Goal: Information Seeking & Learning: Check status

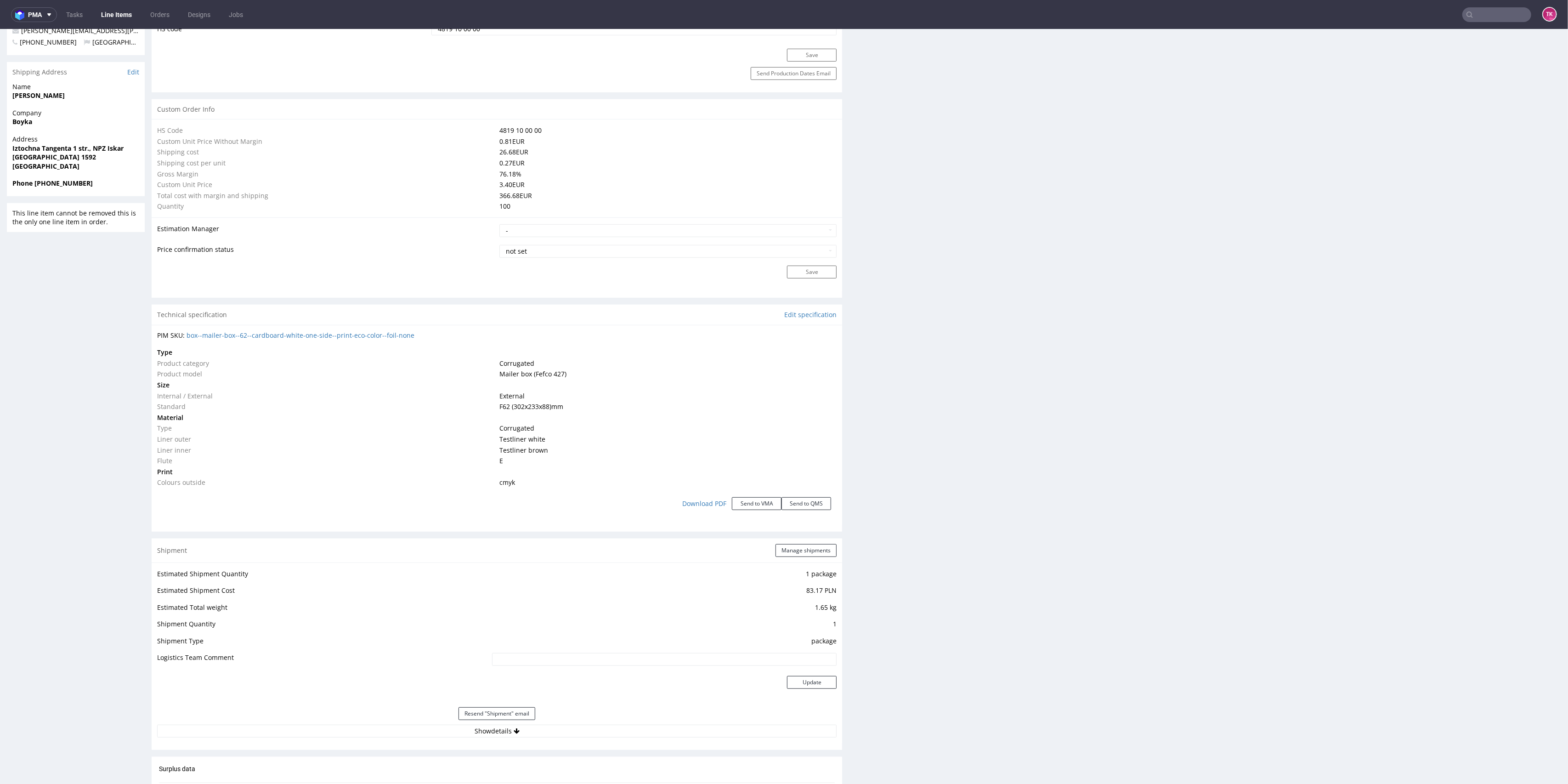
scroll to position [613, 0]
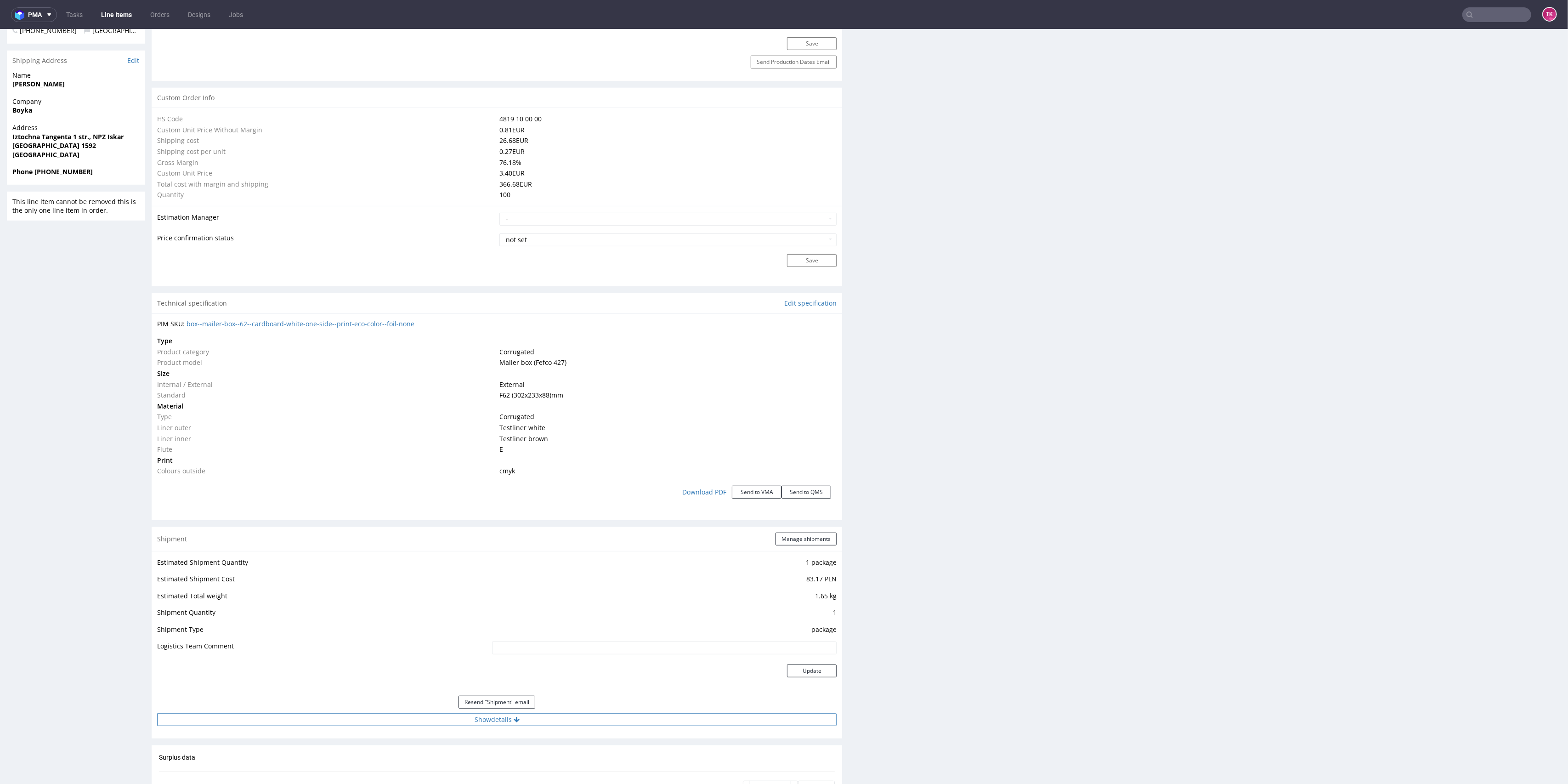
click at [411, 716] on button "Show details" at bounding box center [497, 720] width 680 height 13
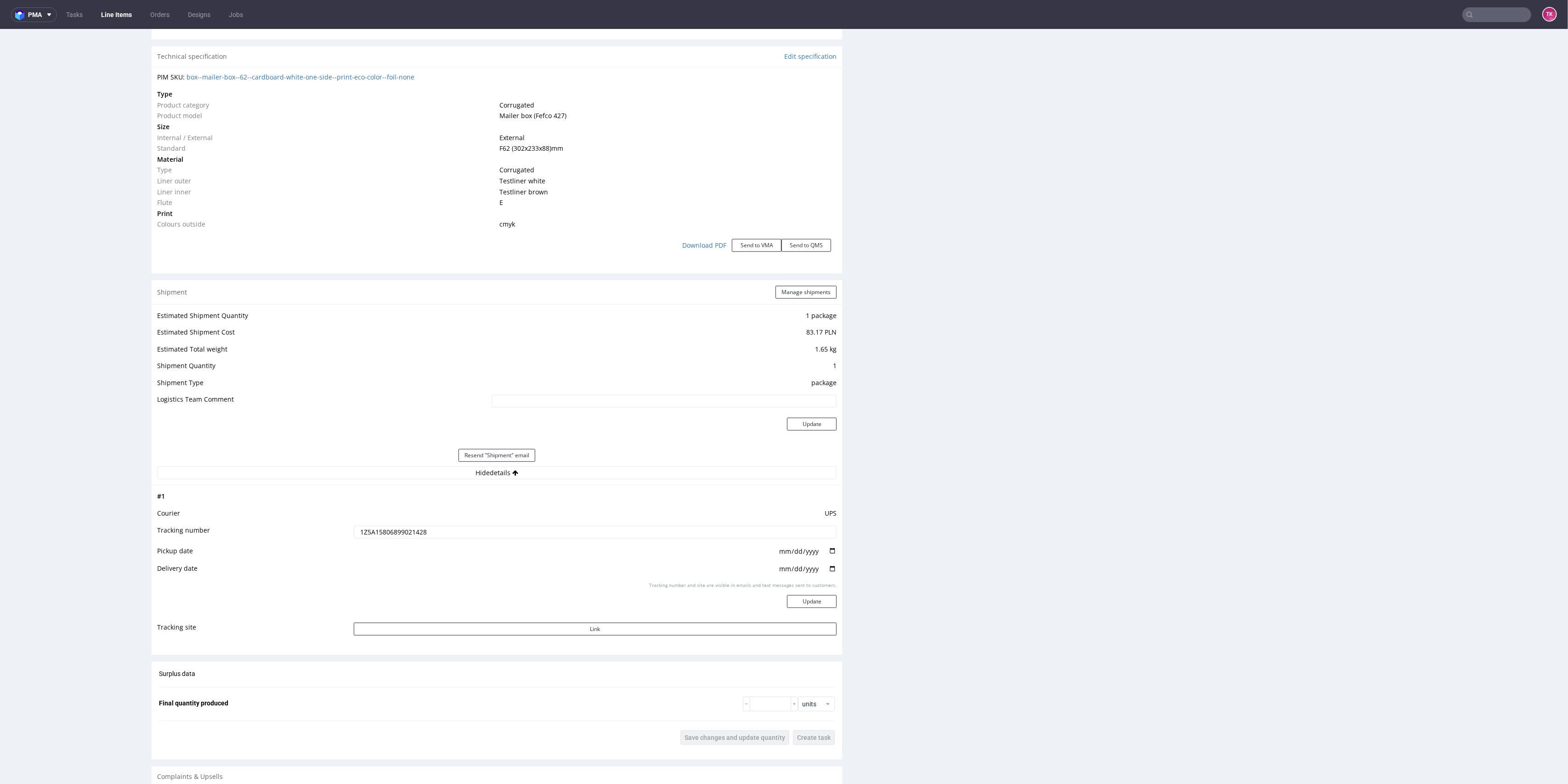
scroll to position [919, 0]
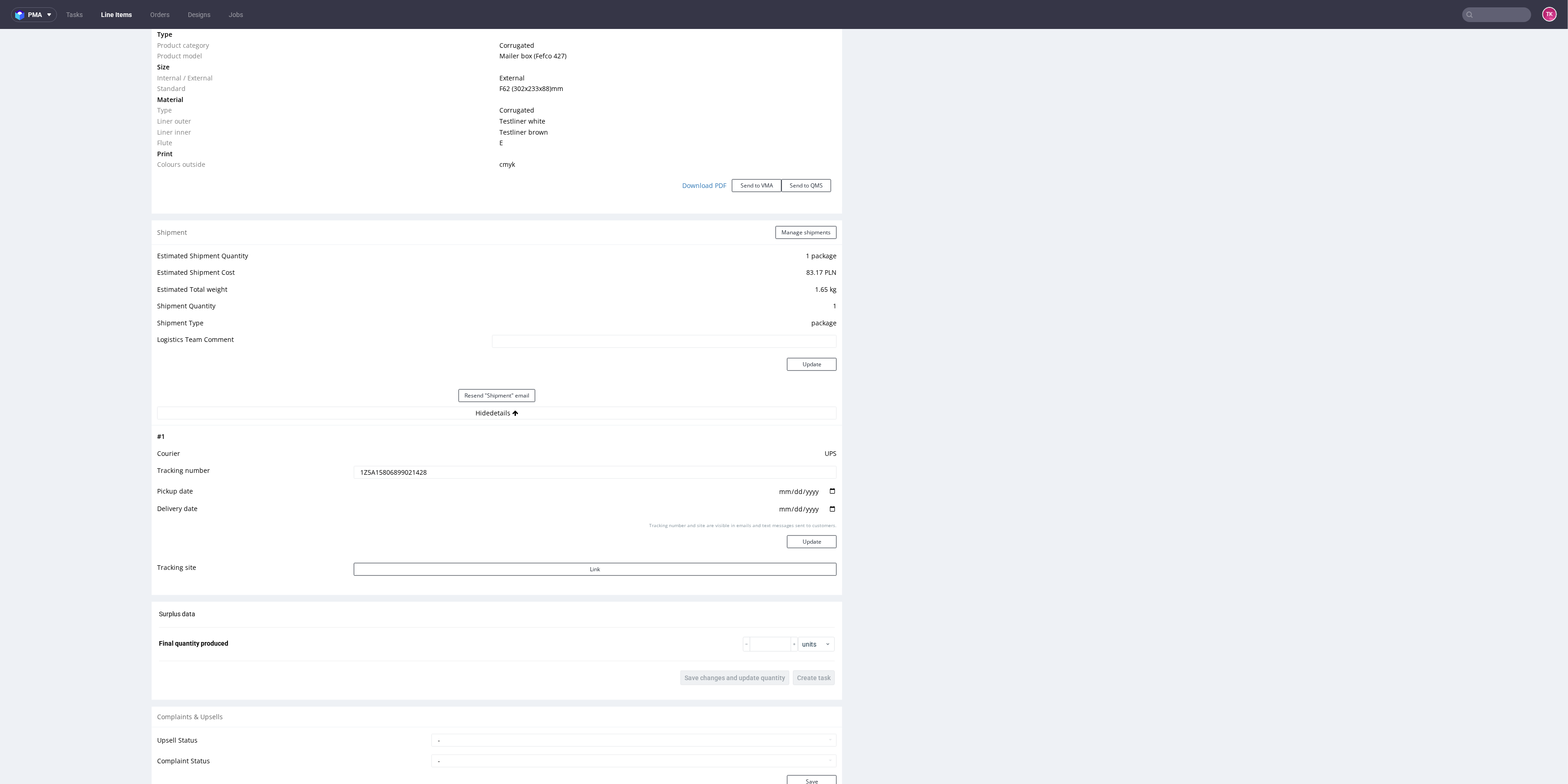
click at [408, 468] on input "1Z5A15806899021428" at bounding box center [595, 472] width 483 height 13
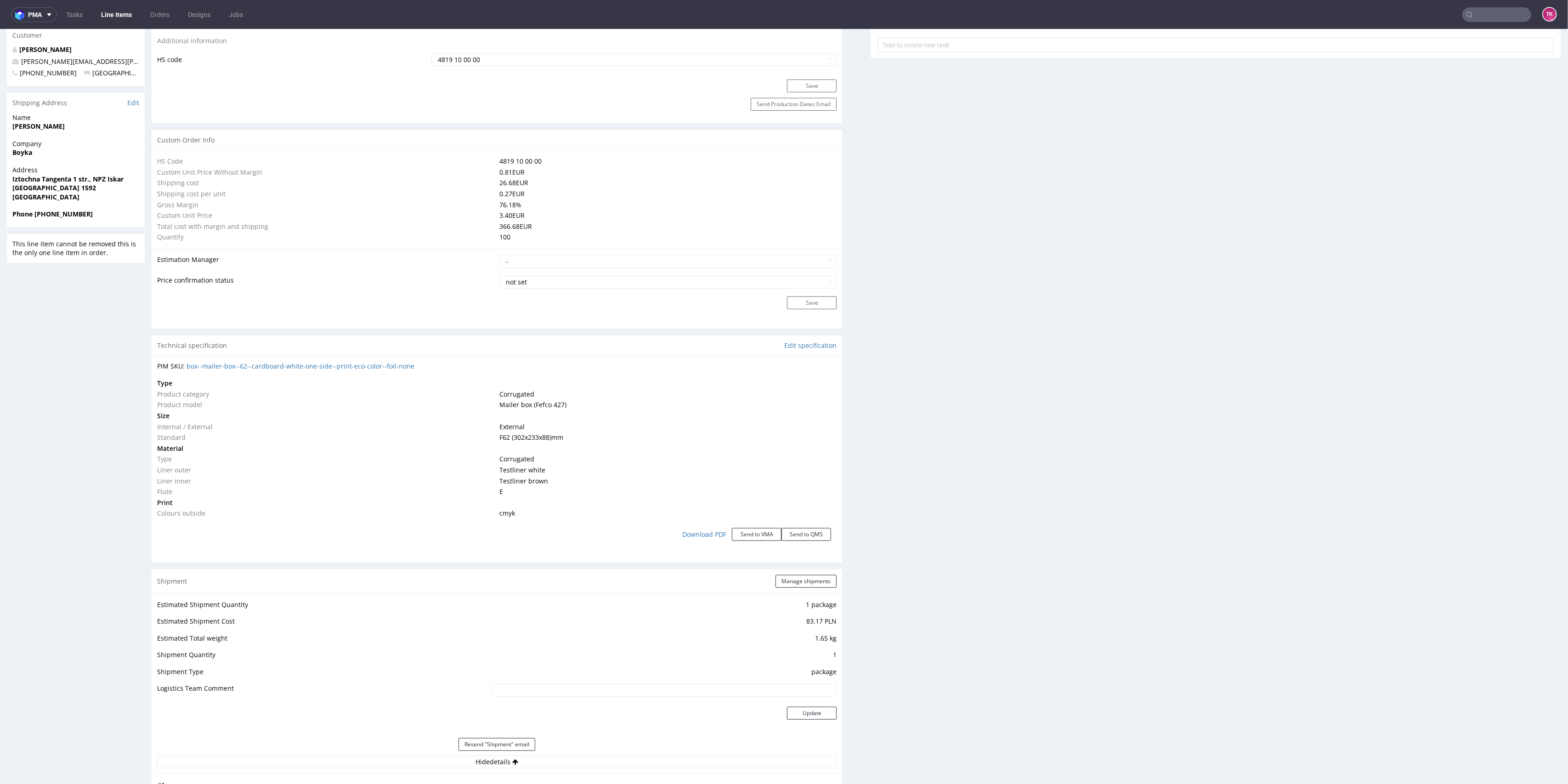
scroll to position [552, 0]
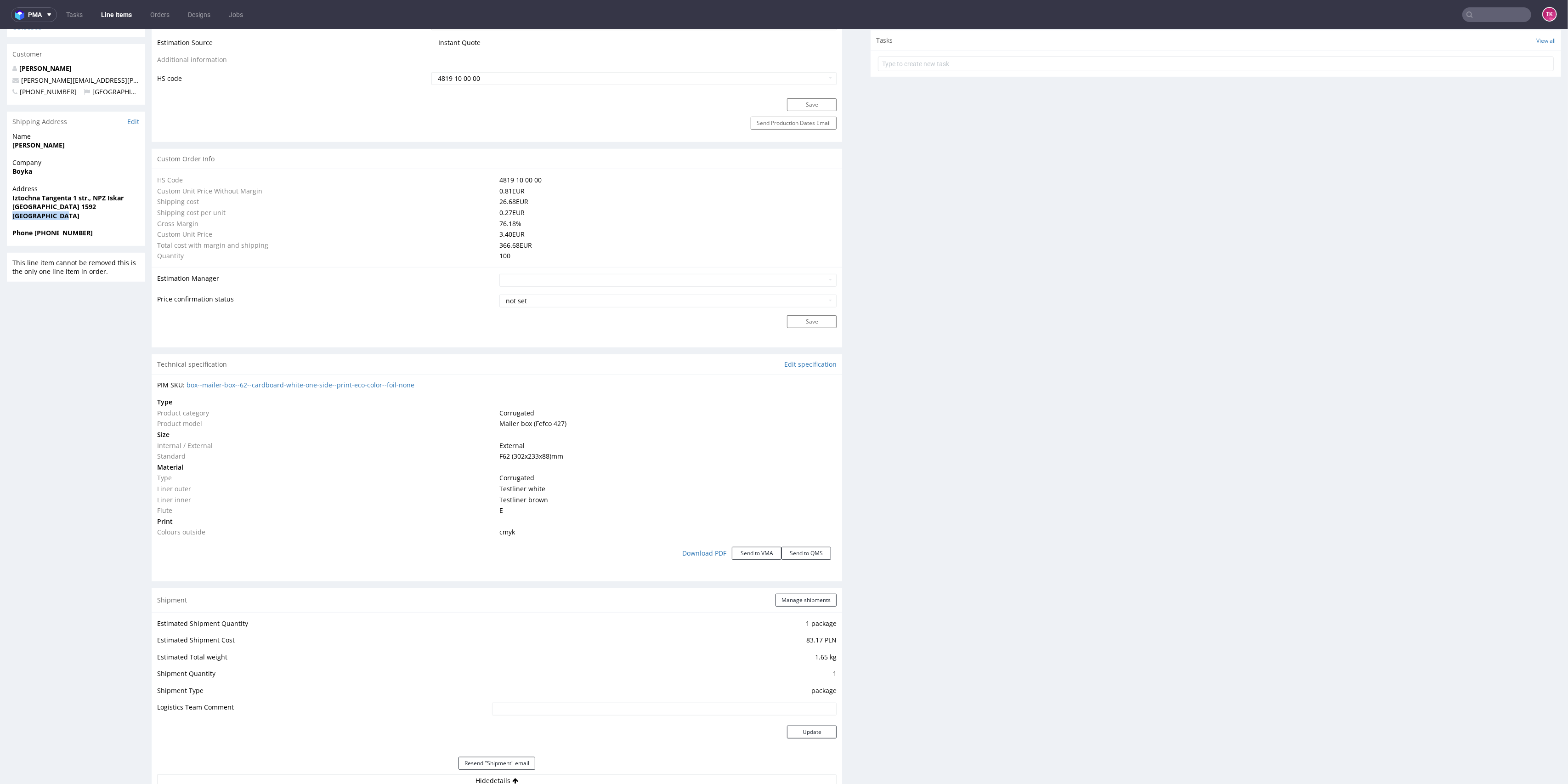
drag, startPoint x: 10, startPoint y: 209, endPoint x: 91, endPoint y: 211, distance: 81.0
click at [90, 207] on div "Address Iztochna Tangenta 1 str., NPZ Iskar Sofia 1592 United Kingdom" at bounding box center [75, 206] width 138 height 45
click at [92, 217] on div "Address Iztochna Tangenta 1 str., NPZ Iskar Sofia 1592 United Kingdom" at bounding box center [75, 206] width 138 height 45
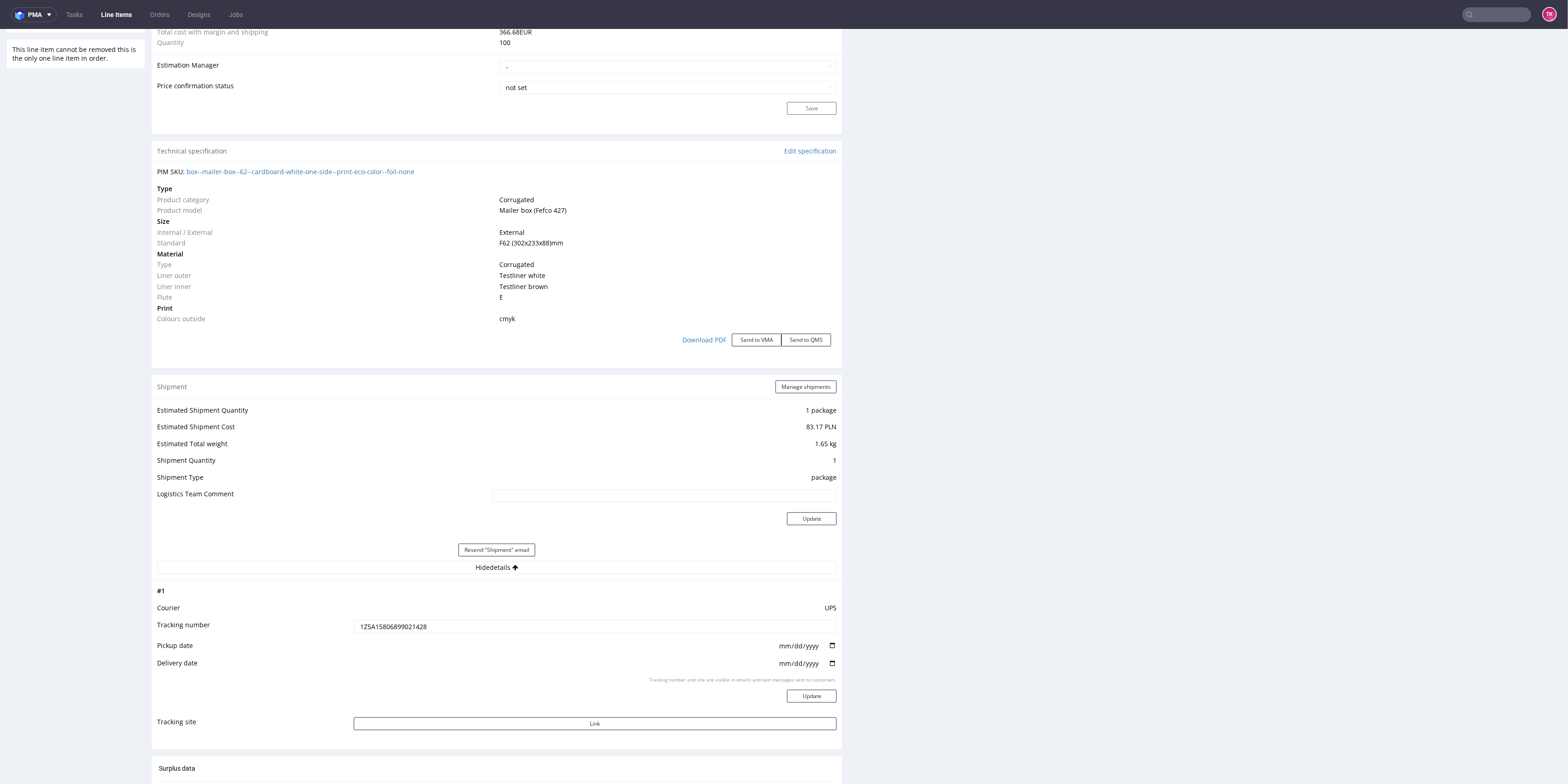
scroll to position [919, 0]
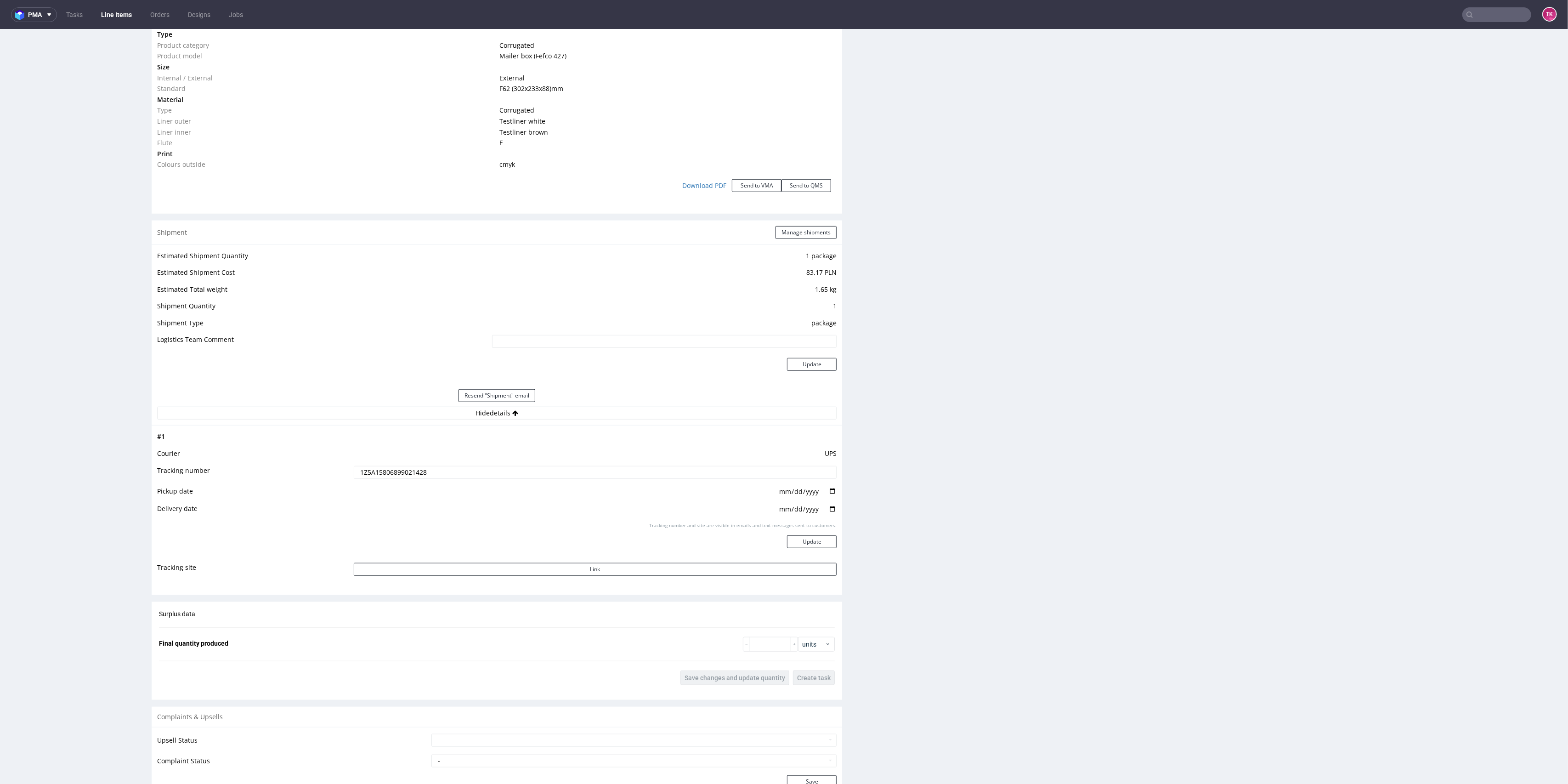
click at [388, 466] on input "1Z5A15806899021428" at bounding box center [595, 472] width 483 height 13
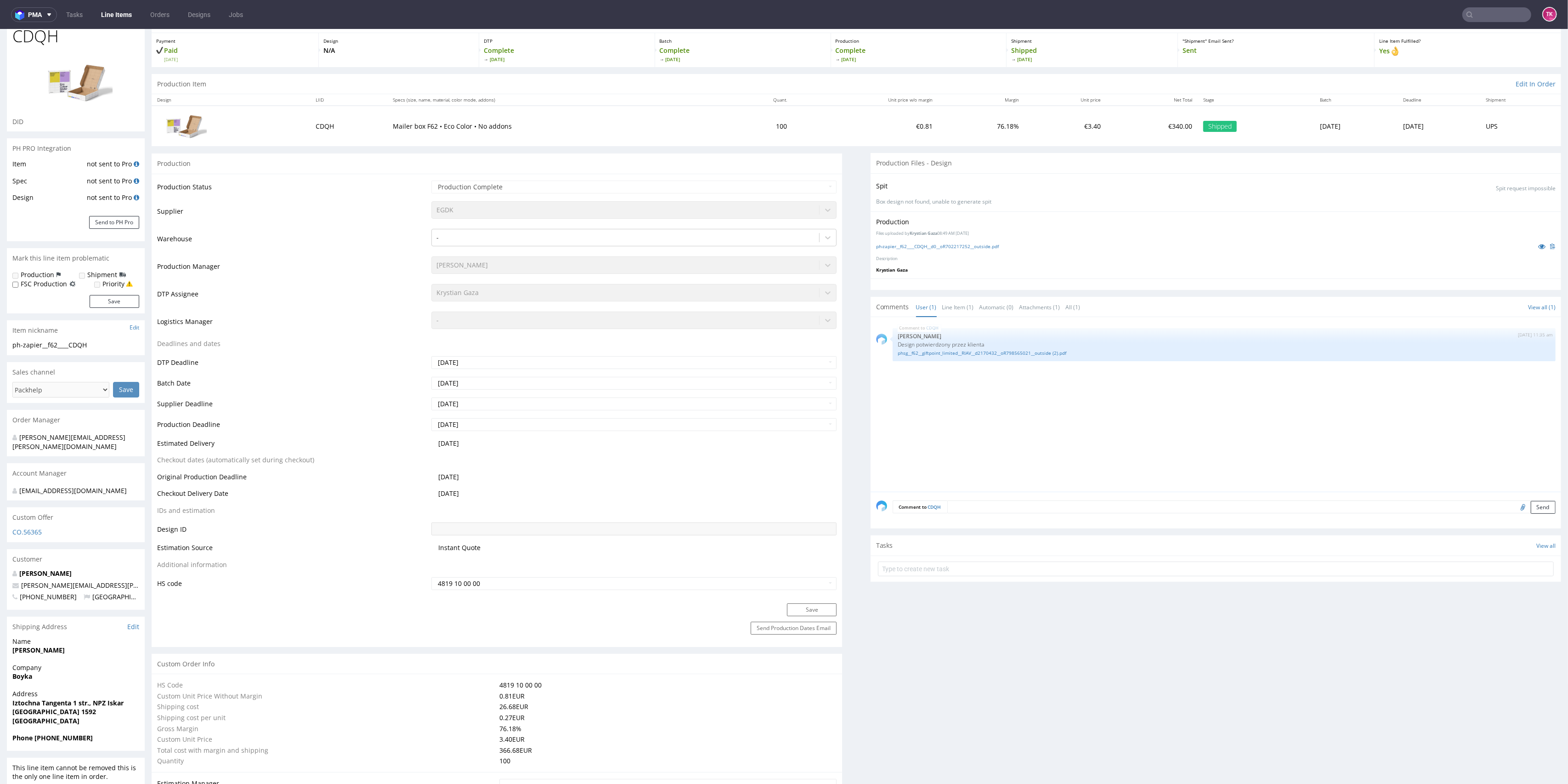
scroll to position [0, 0]
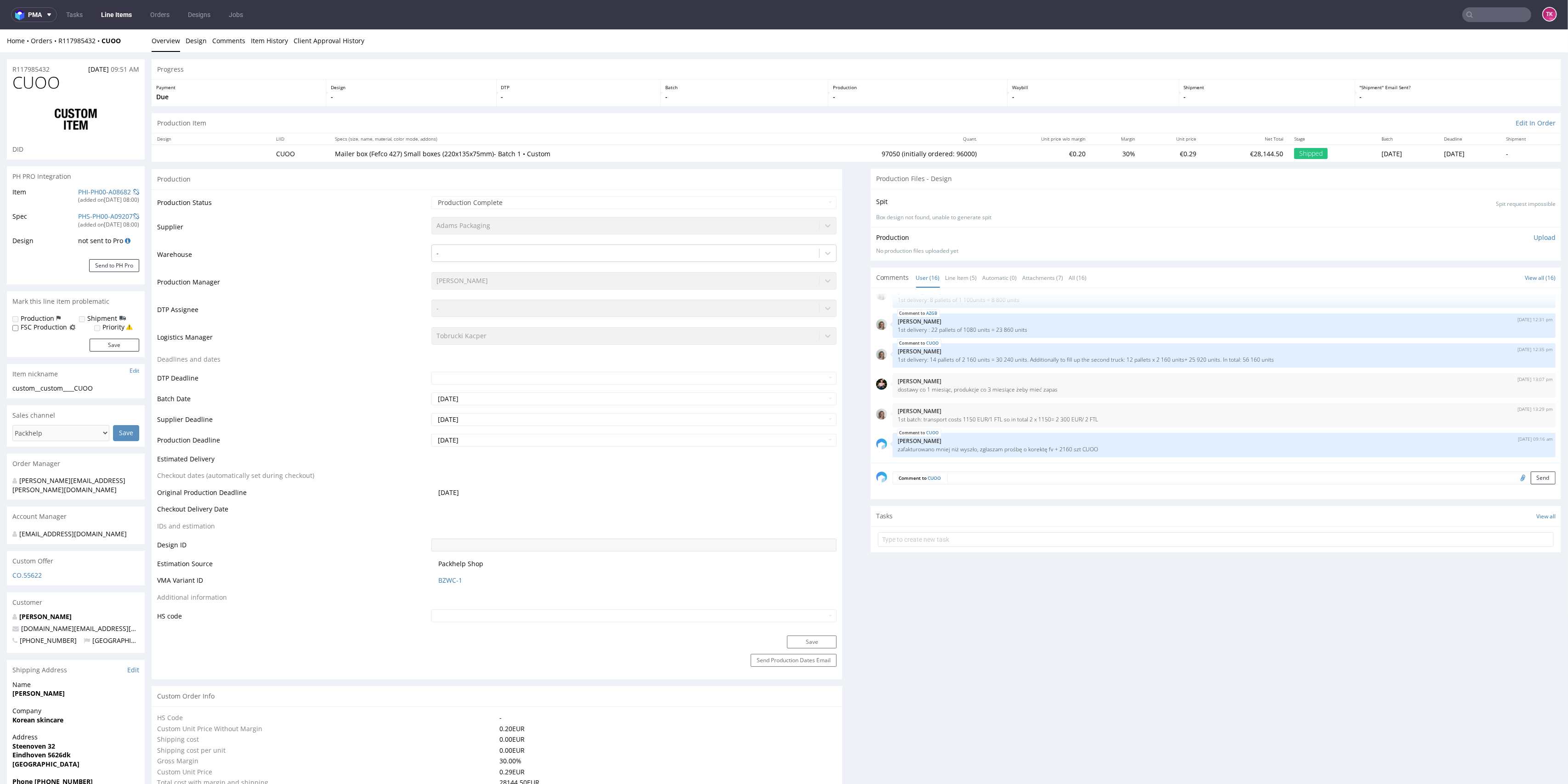
scroll to position [184, 0]
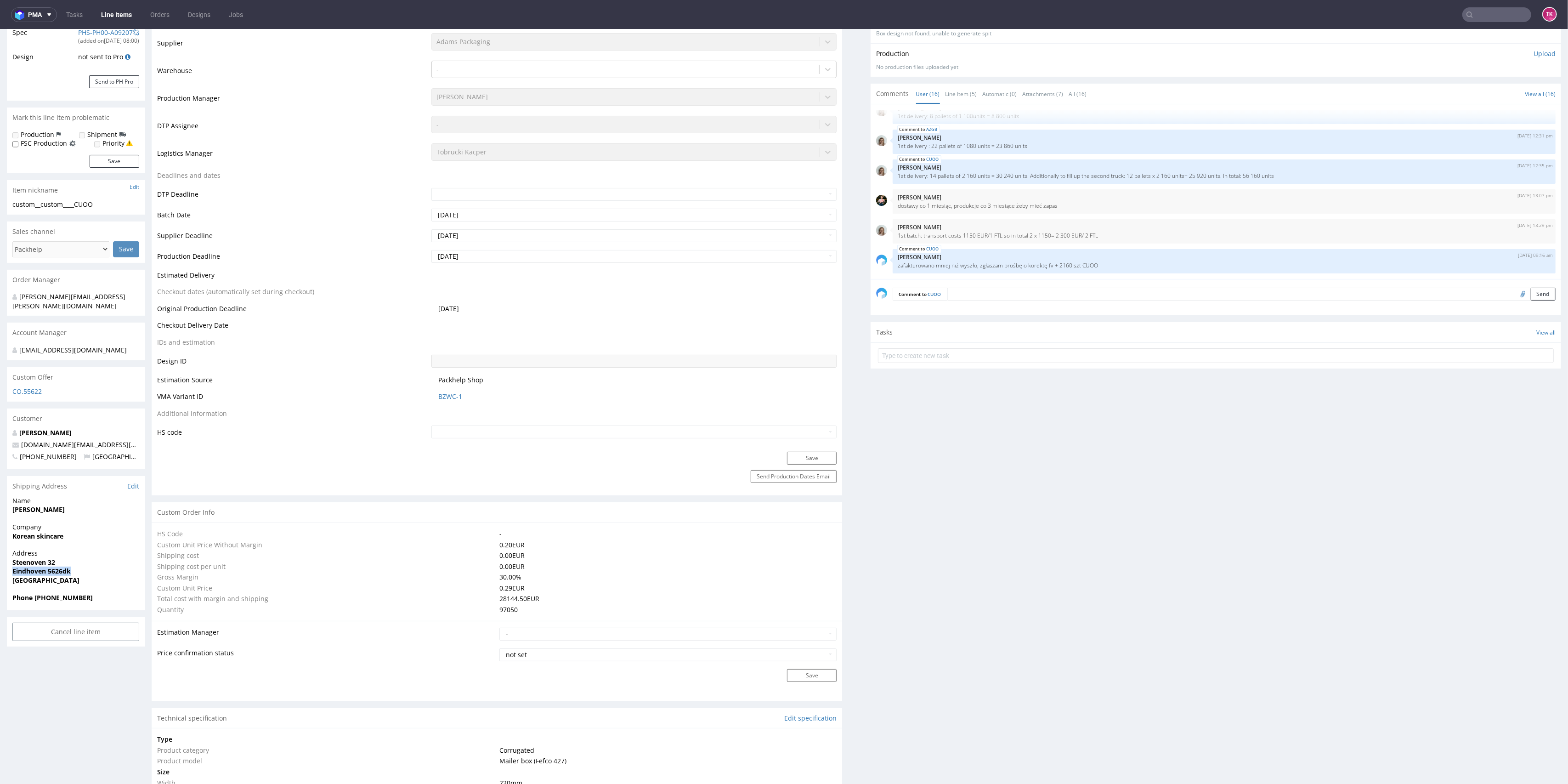
drag, startPoint x: 11, startPoint y: 573, endPoint x: 99, endPoint y: 568, distance: 88.1
click at [99, 568] on div "Address [STREET_ADDRESS]" at bounding box center [75, 571] width 138 height 45
copy strong "Eindhoven 5626dk"
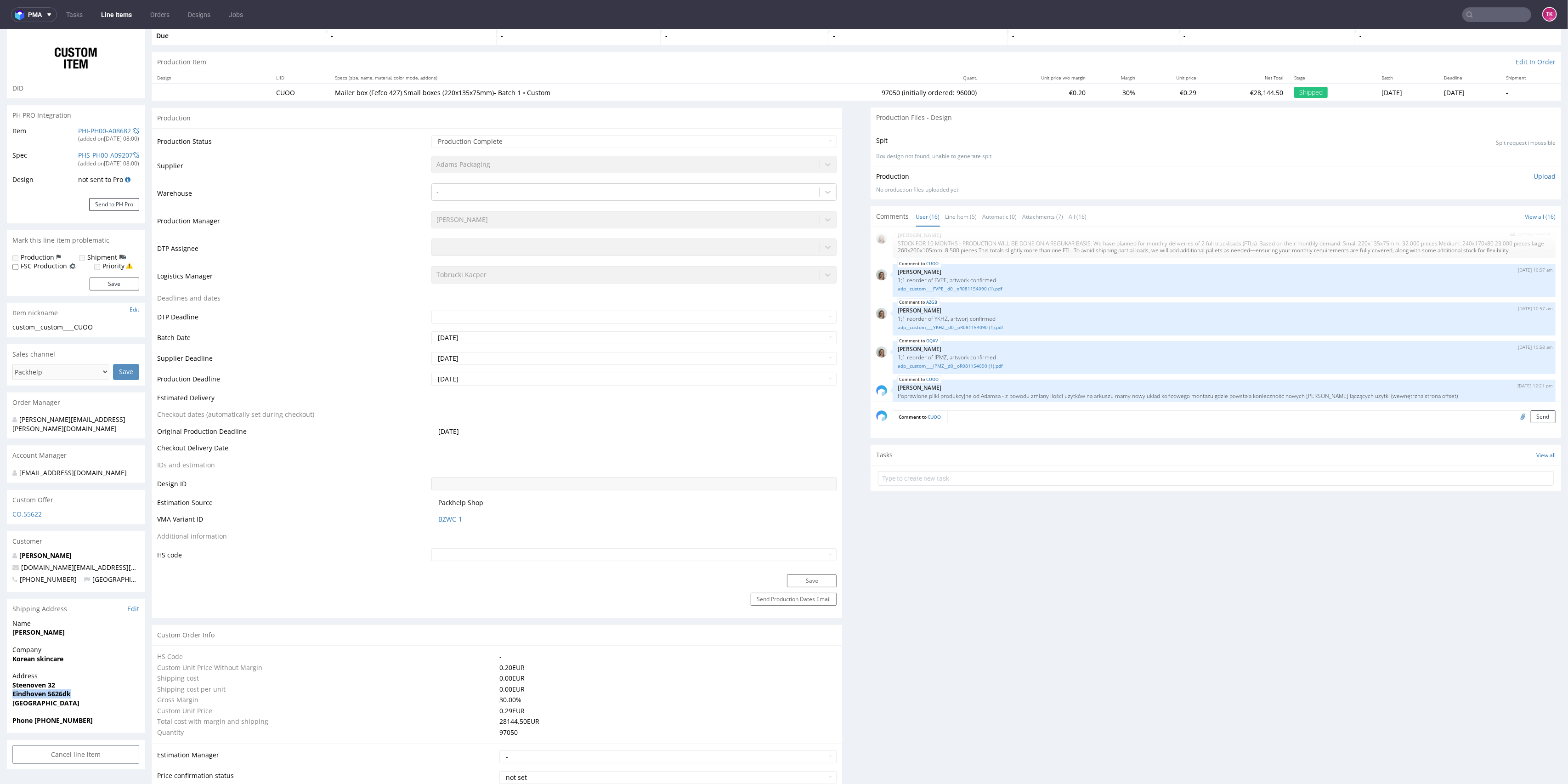
scroll to position [0, 0]
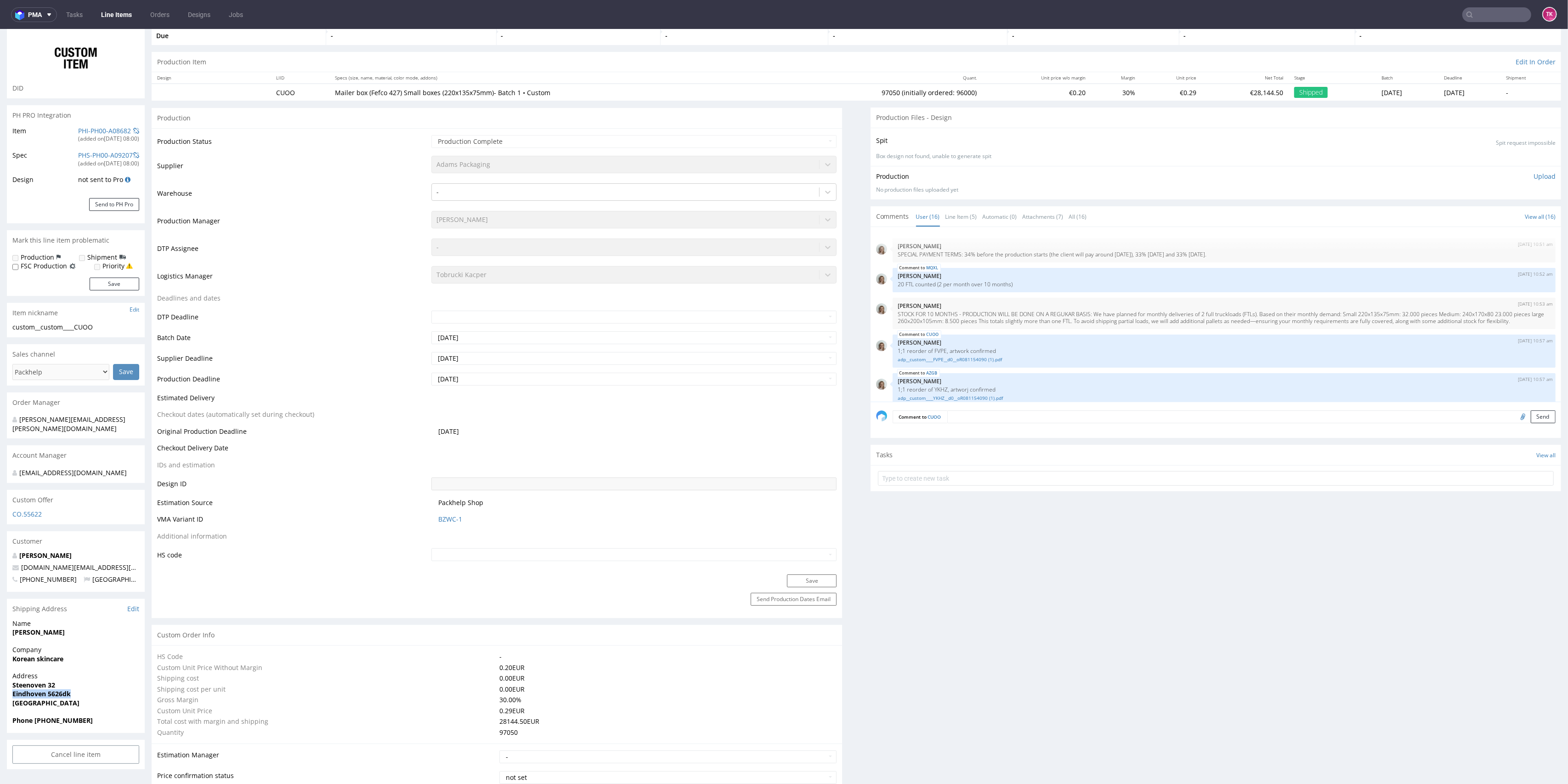
click at [121, 10] on link "Line Items" at bounding box center [116, 15] width 42 height 15
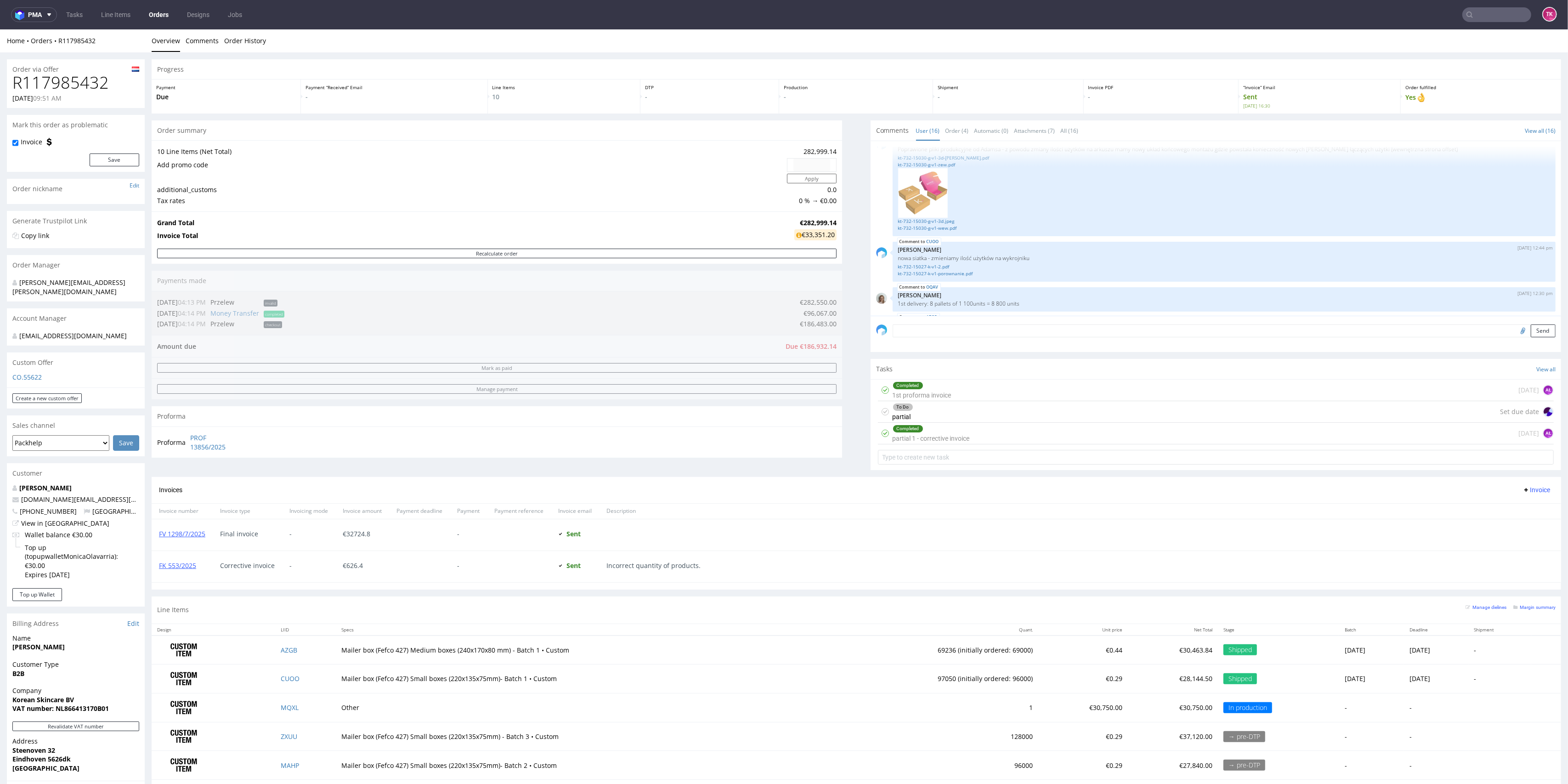
scroll to position [537, 0]
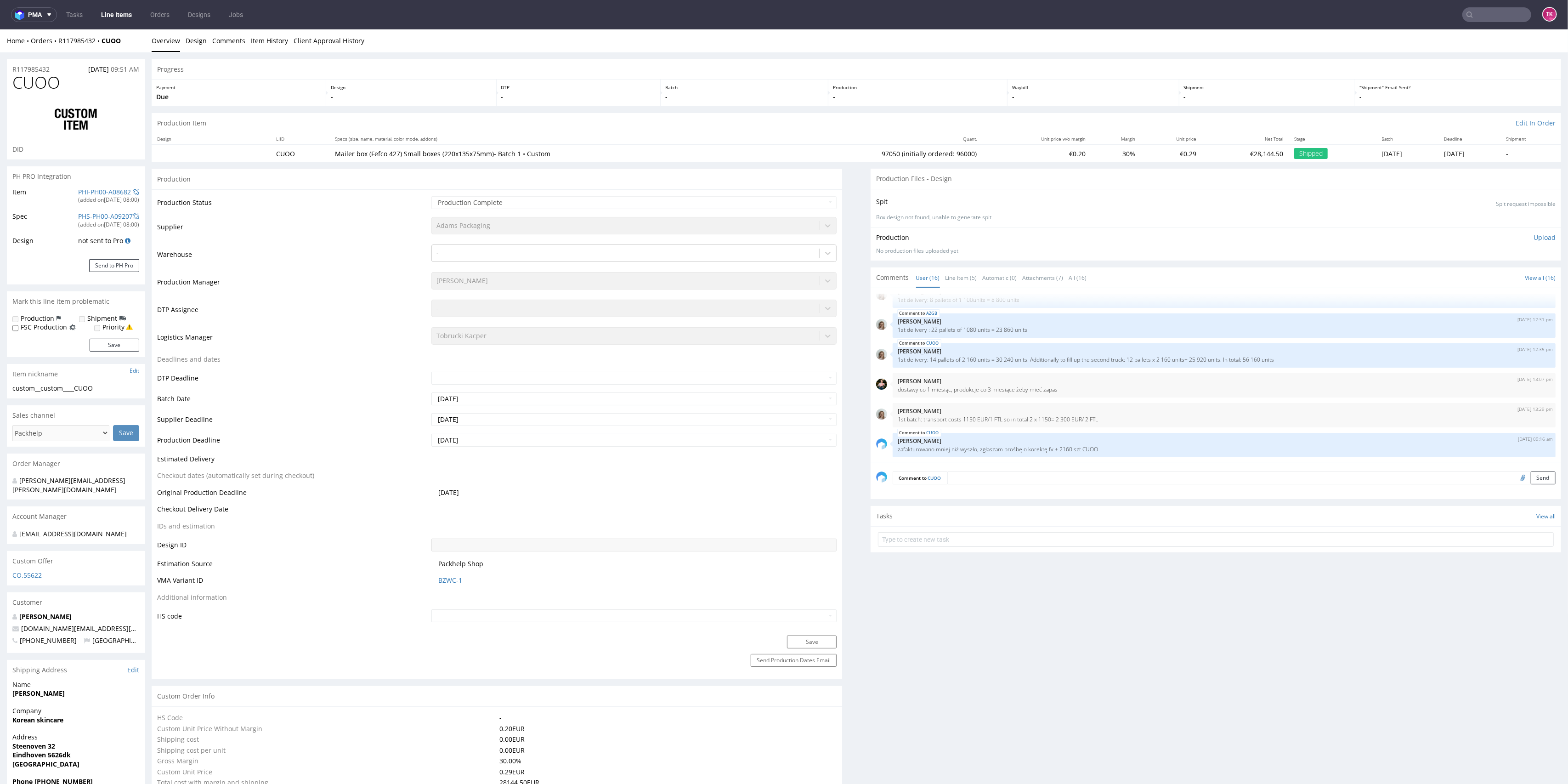
scroll to position [3, 0]
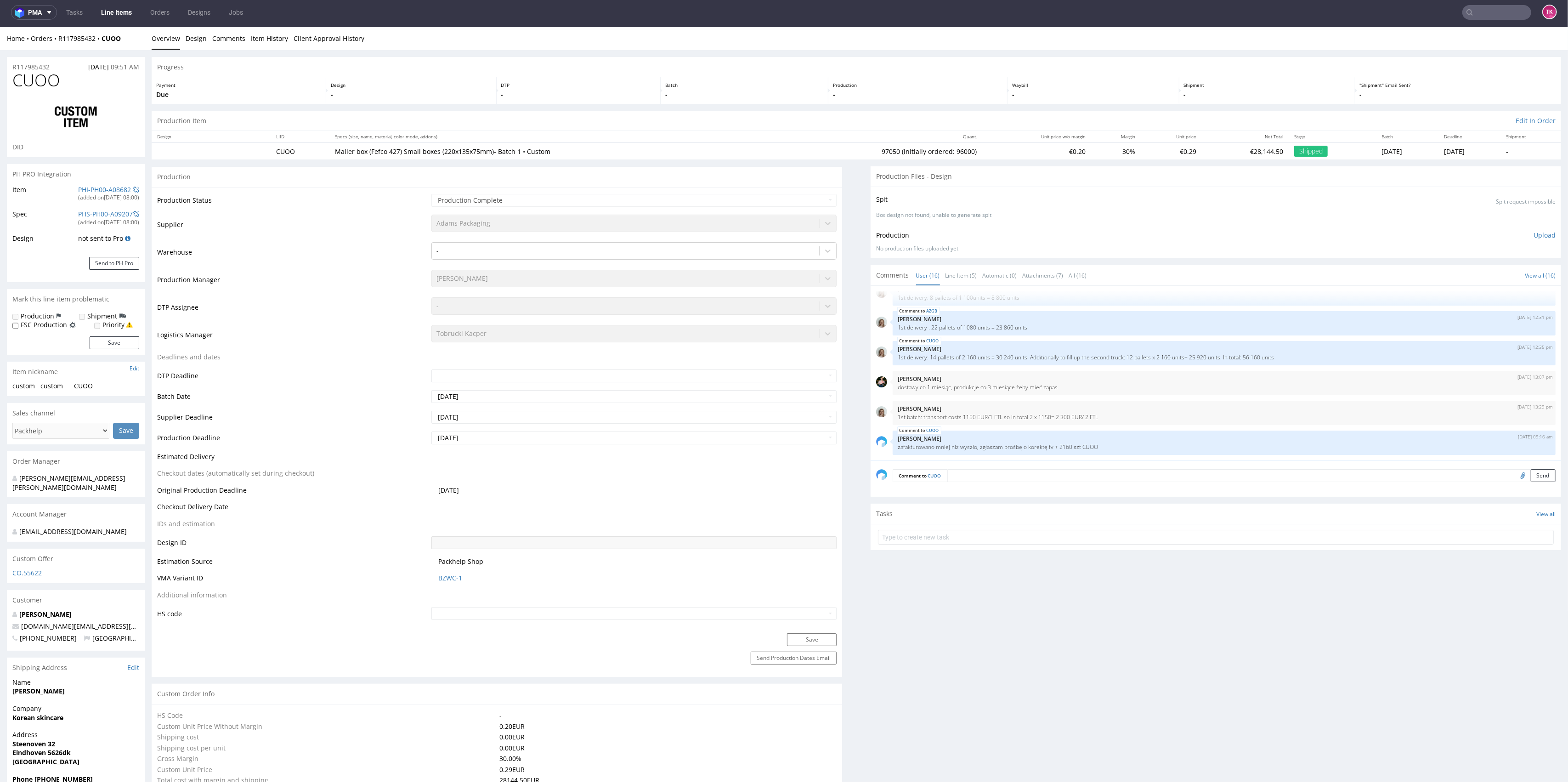
drag, startPoint x: 1559, startPoint y: 221, endPoint x: 1525, endPoint y: 639, distance: 419.4
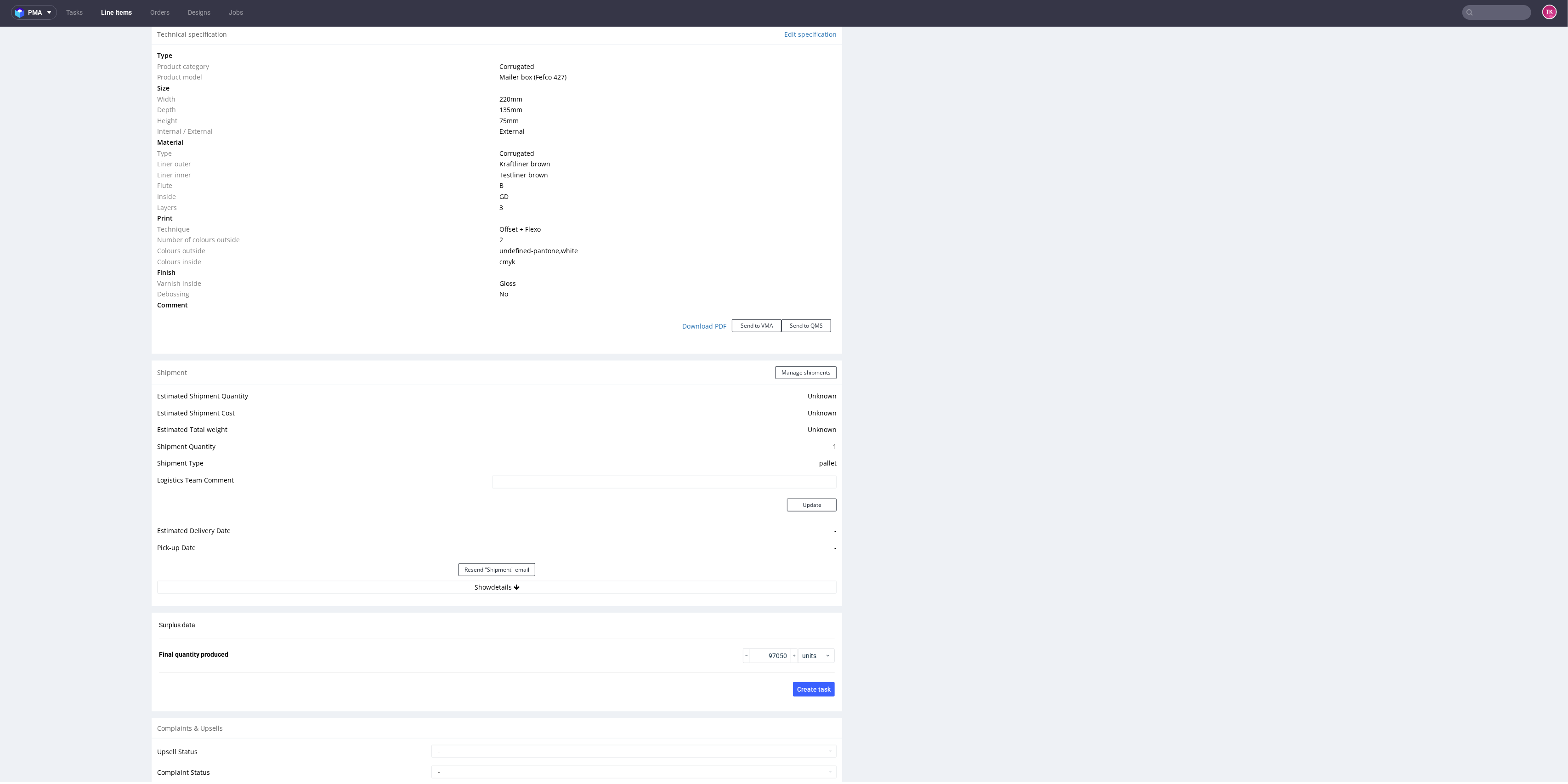
scroll to position [919, 0]
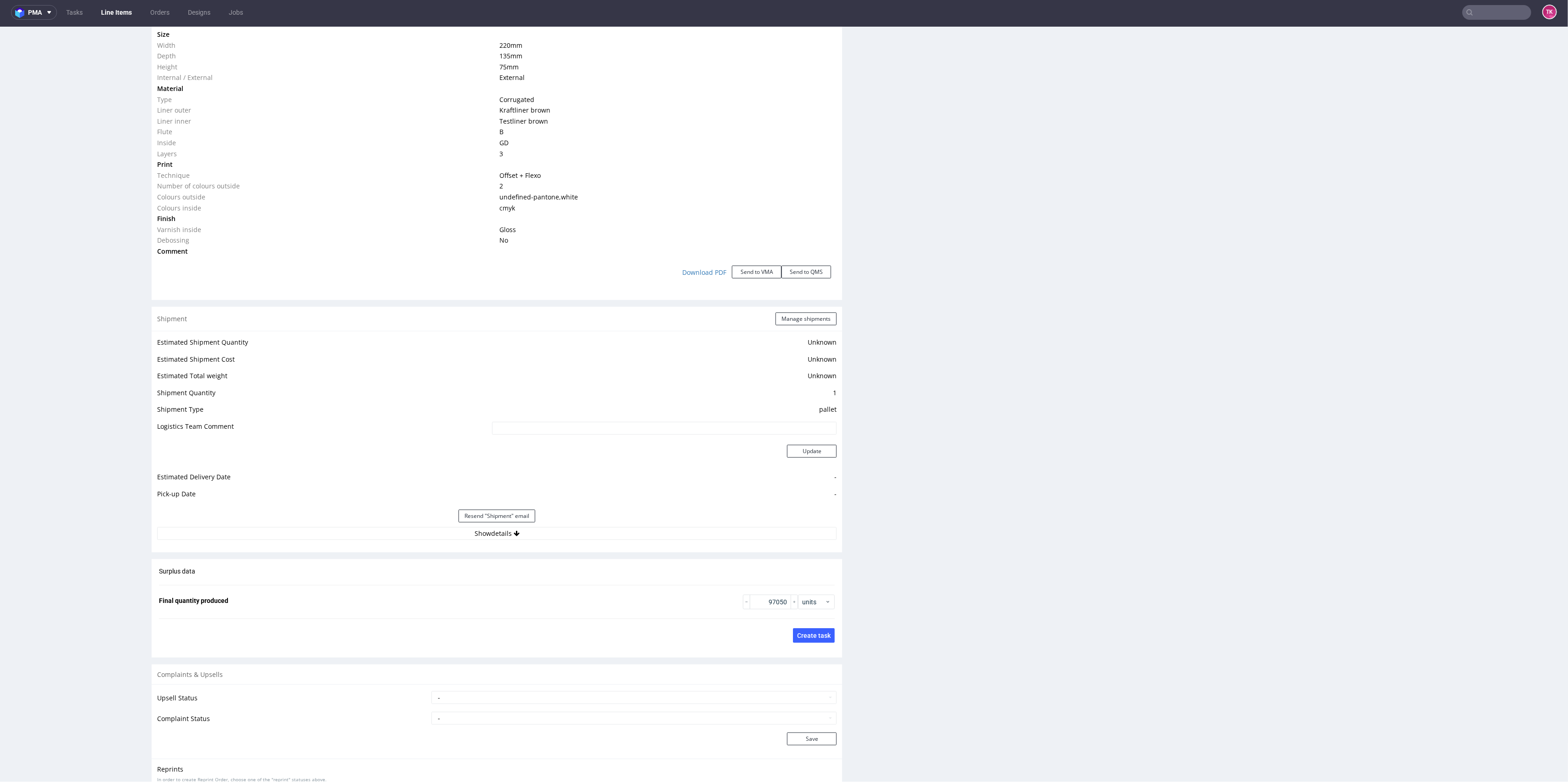
click at [590, 523] on div "Resend "Shipment" email" at bounding box center [497, 516] width 680 height 22
click at [599, 536] on button "Show details" at bounding box center [497, 533] width 680 height 13
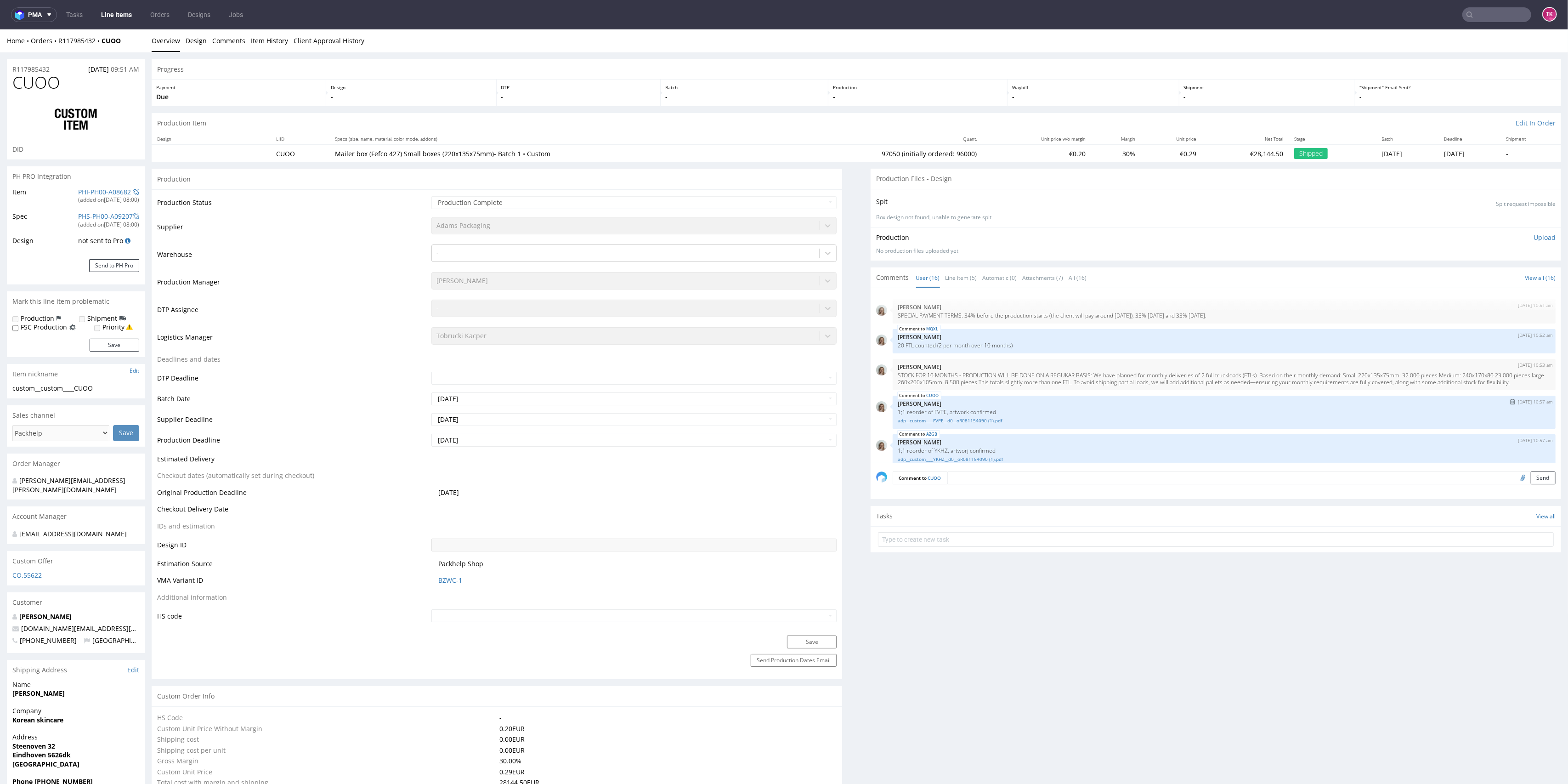
scroll to position [0, 0]
click at [879, 278] on span "Comments" at bounding box center [892, 277] width 33 height 9
click at [946, 277] on link "Line Item (5)" at bounding box center [962, 277] width 32 height 20
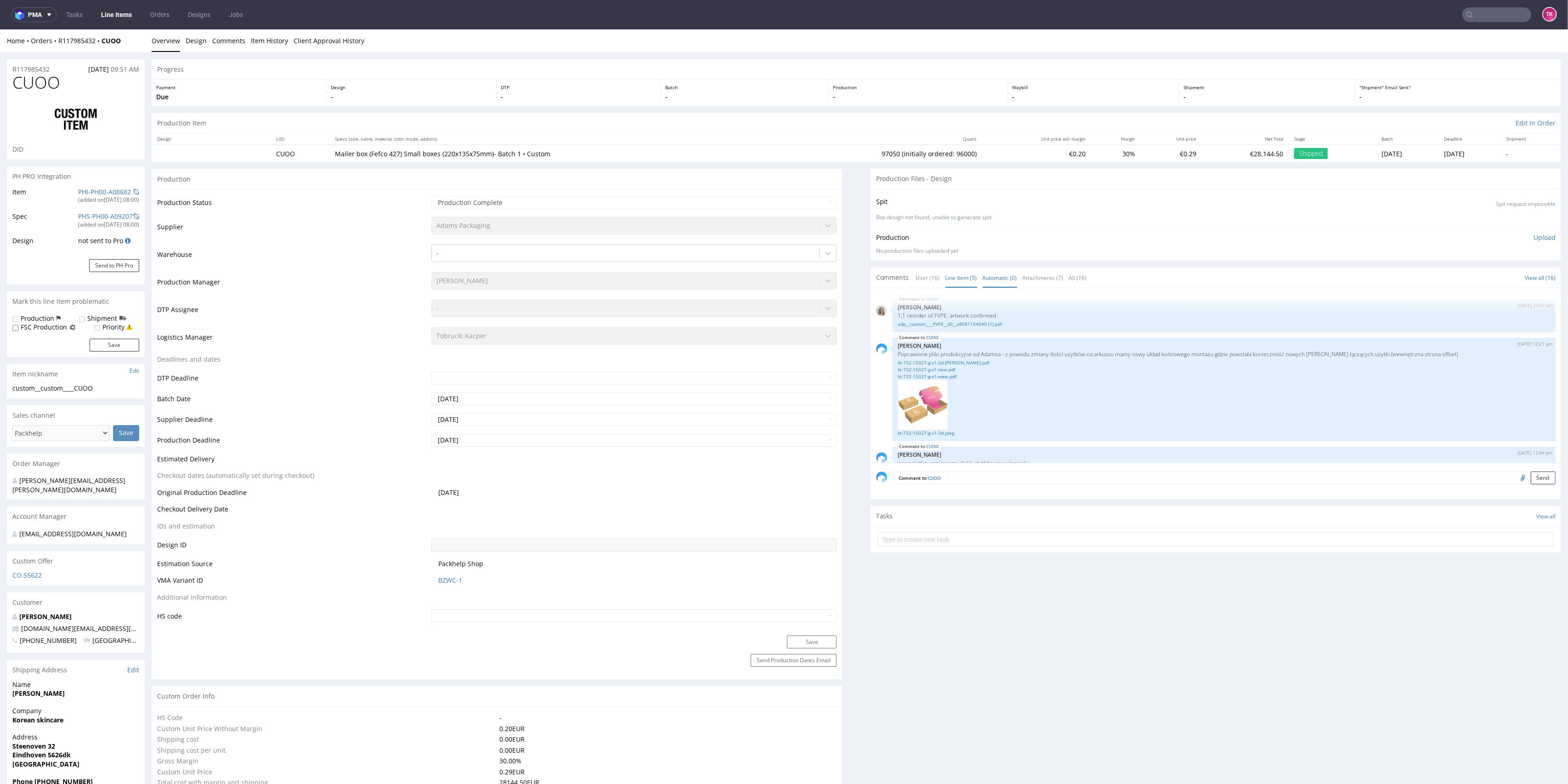
click at [985, 276] on link "Automatic (0)" at bounding box center [1000, 277] width 34 height 20
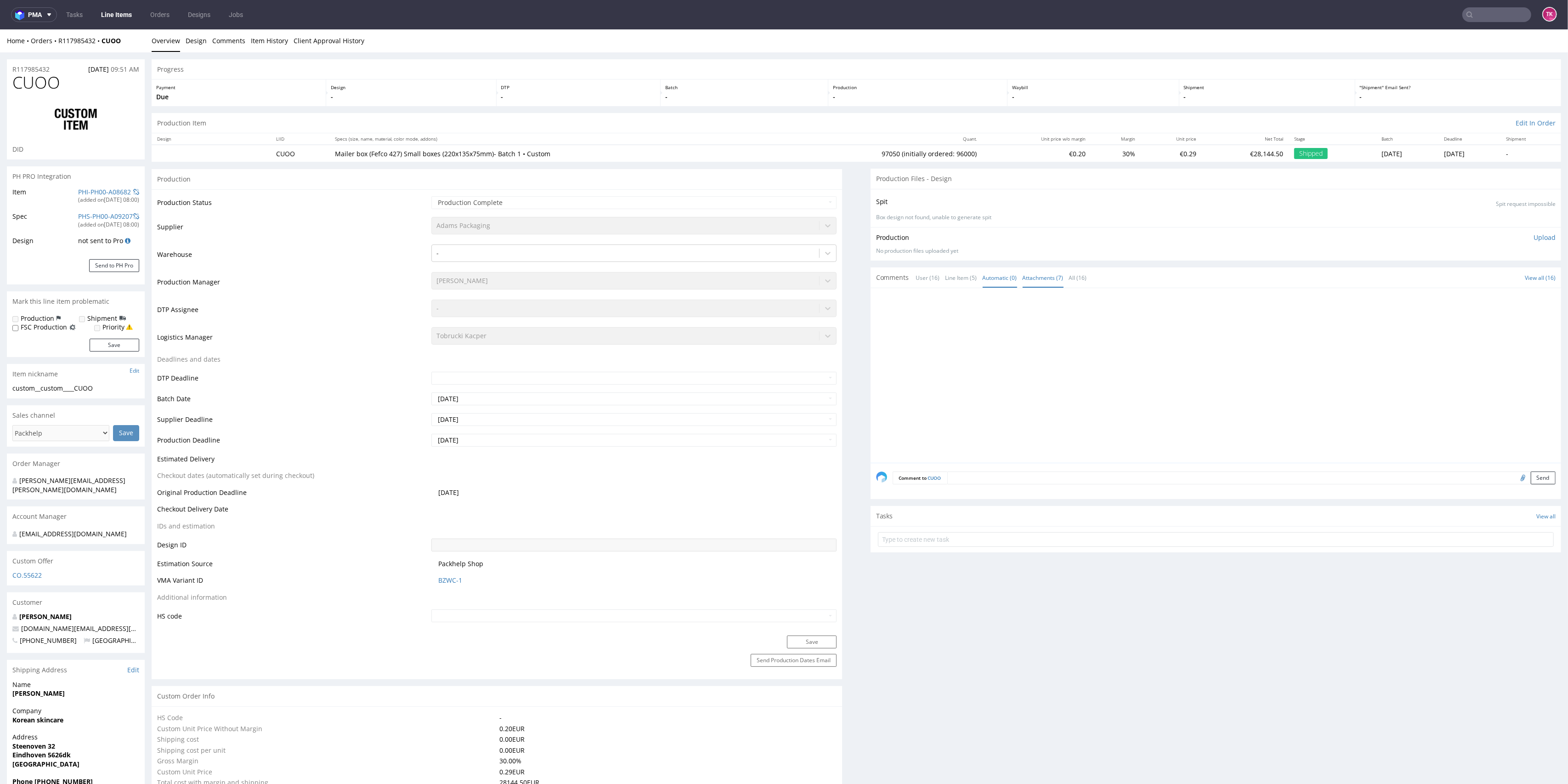
click at [1023, 282] on link "Attachments (7)" at bounding box center [1044, 277] width 41 height 20
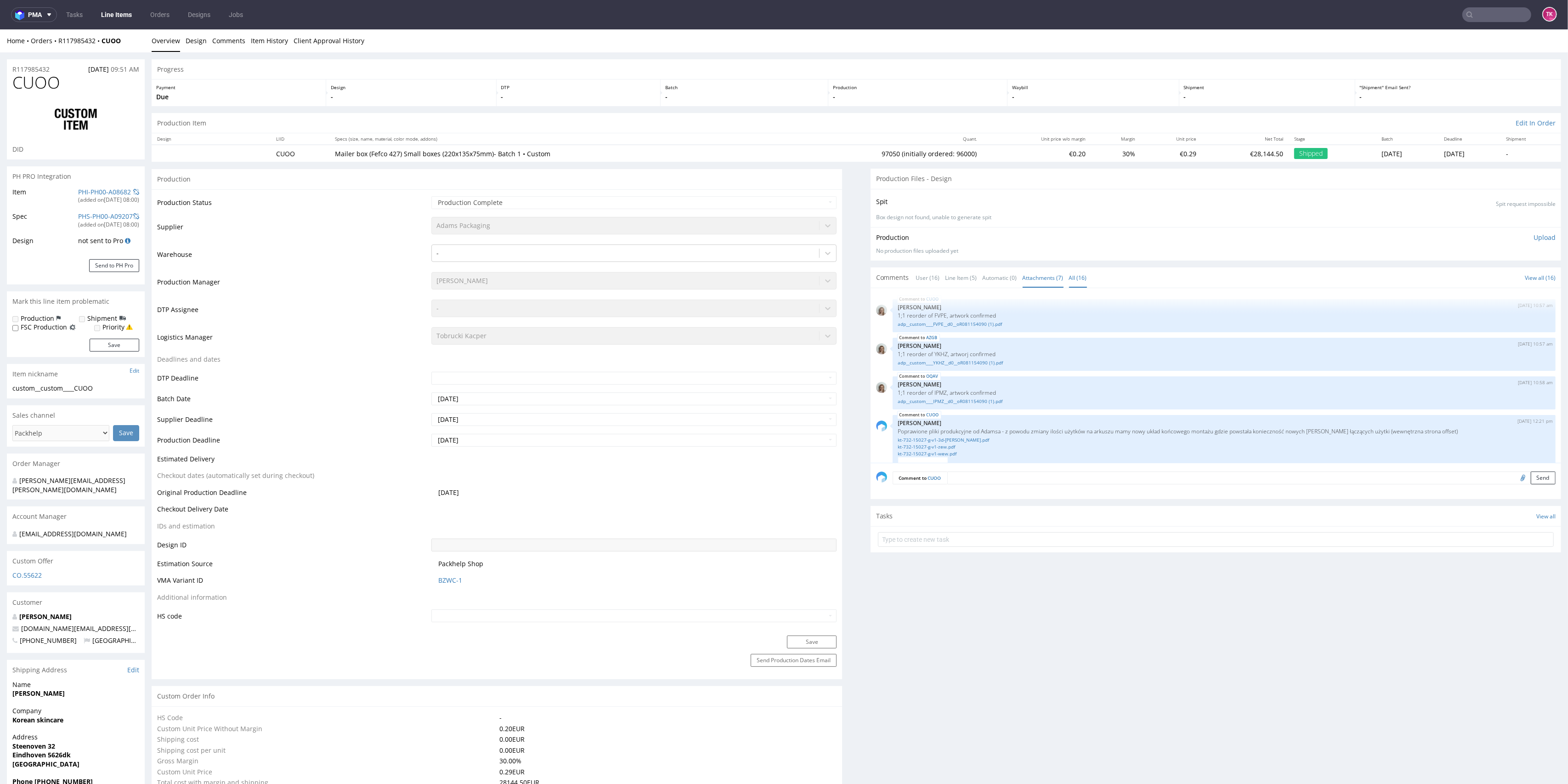
click at [1069, 284] on link "All (16)" at bounding box center [1078, 277] width 18 height 20
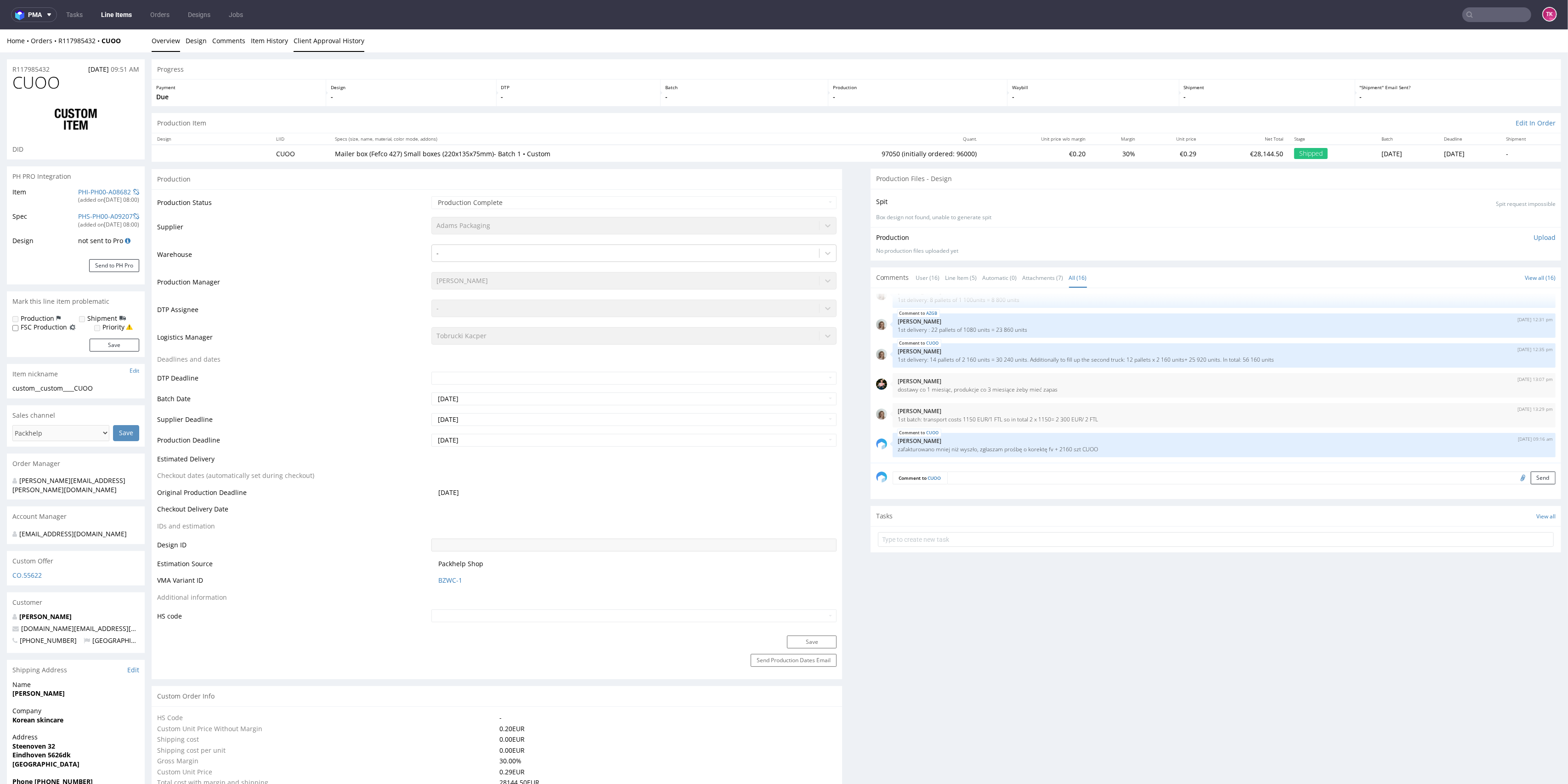
click at [313, 46] on link "Client Approval History" at bounding box center [328, 40] width 71 height 22
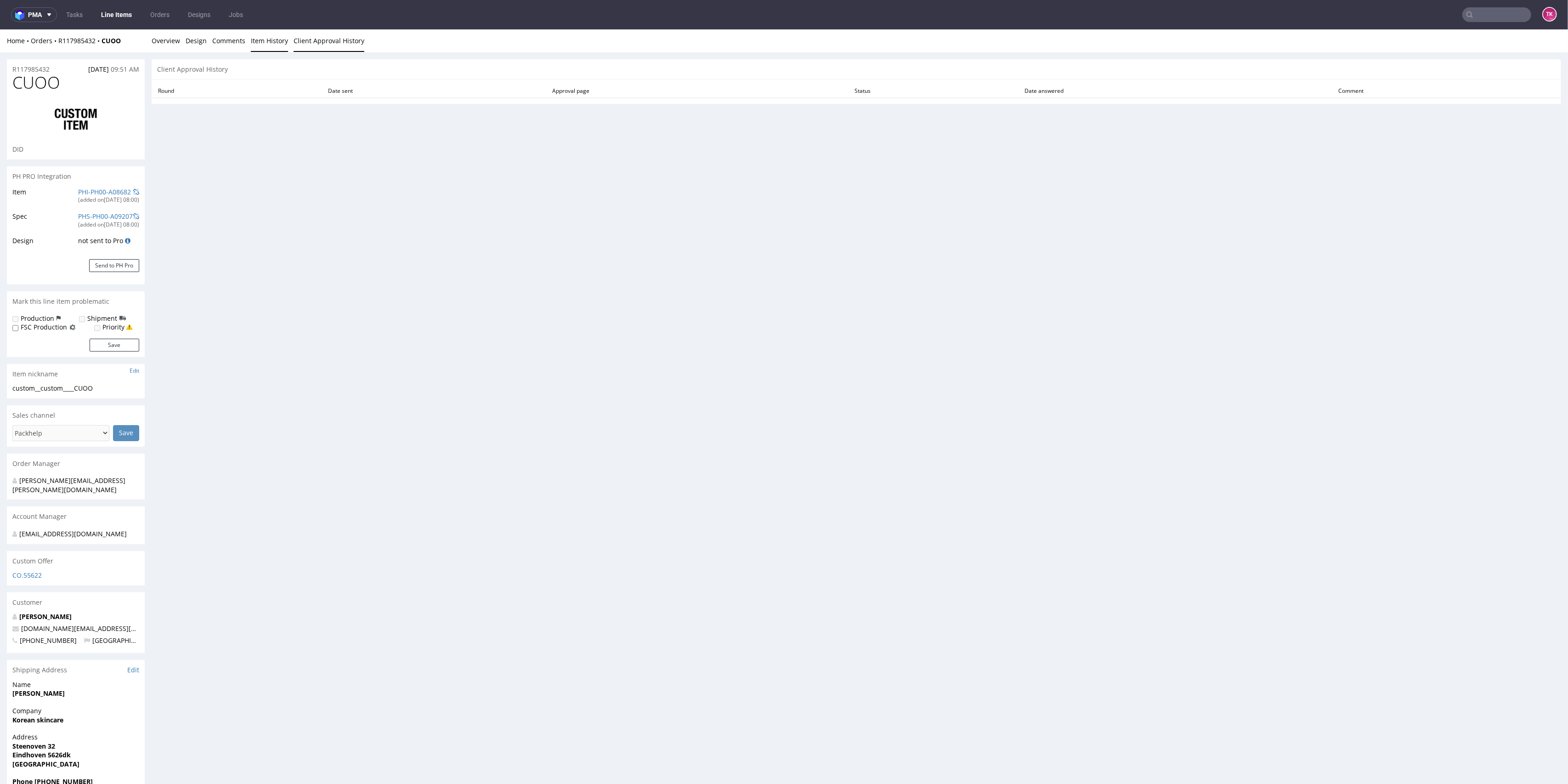
click at [263, 39] on link "Item History" at bounding box center [269, 40] width 38 height 22
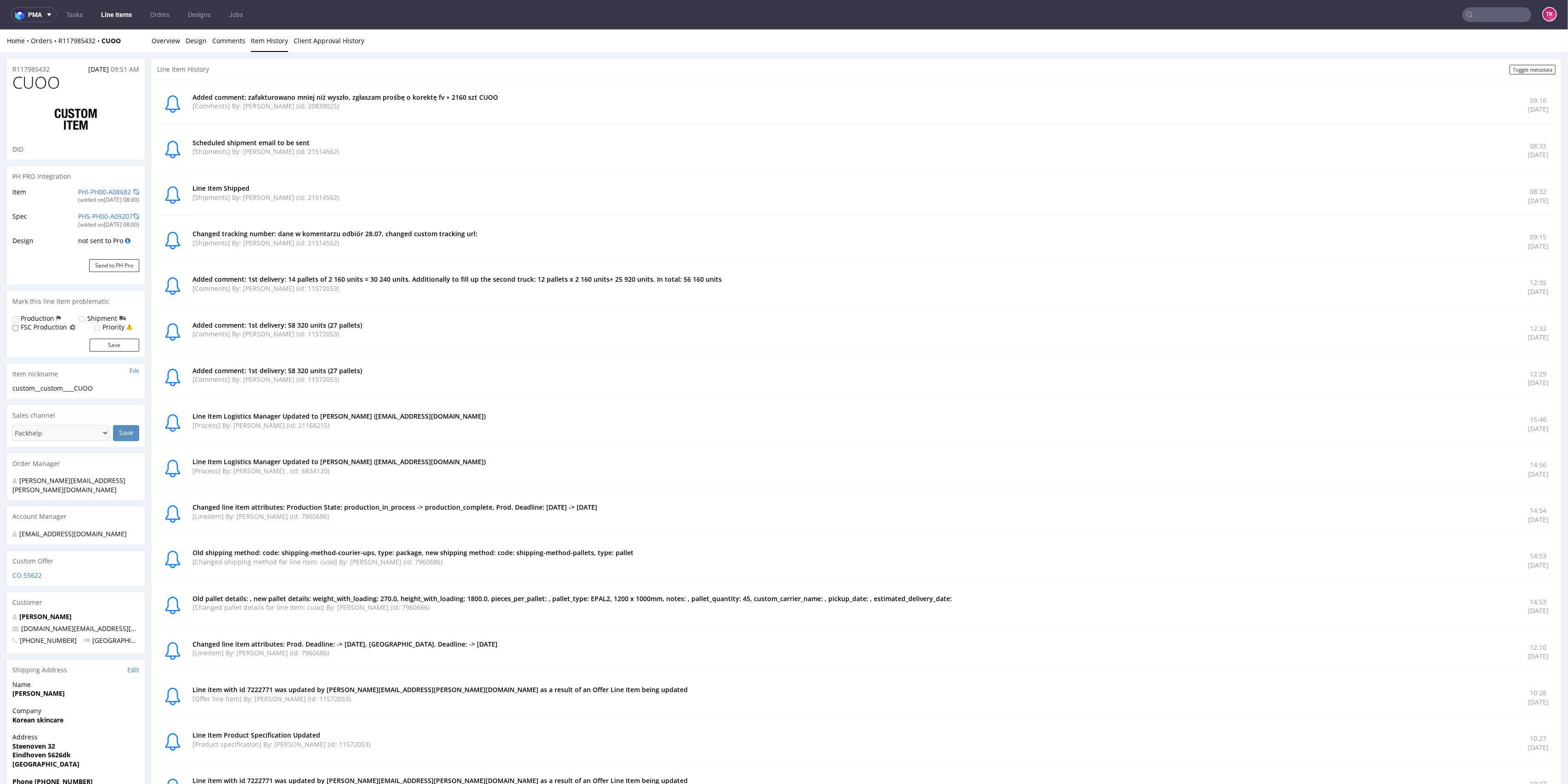
drag, startPoint x: 391, startPoint y: 160, endPoint x: 403, endPoint y: 338, distance: 178.4
click at [403, 338] on div "Added comment: zafakturowano mniej niż wyszło, zgłaszam prośbę o korektę fv + 2…" at bounding box center [856, 698] width 1399 height 1225
click at [399, 360] on div "Added comment: 1st delivery: 58 320 units (27 pallets) [Comments] By: Monika Po…" at bounding box center [856, 378] width 1399 height 39
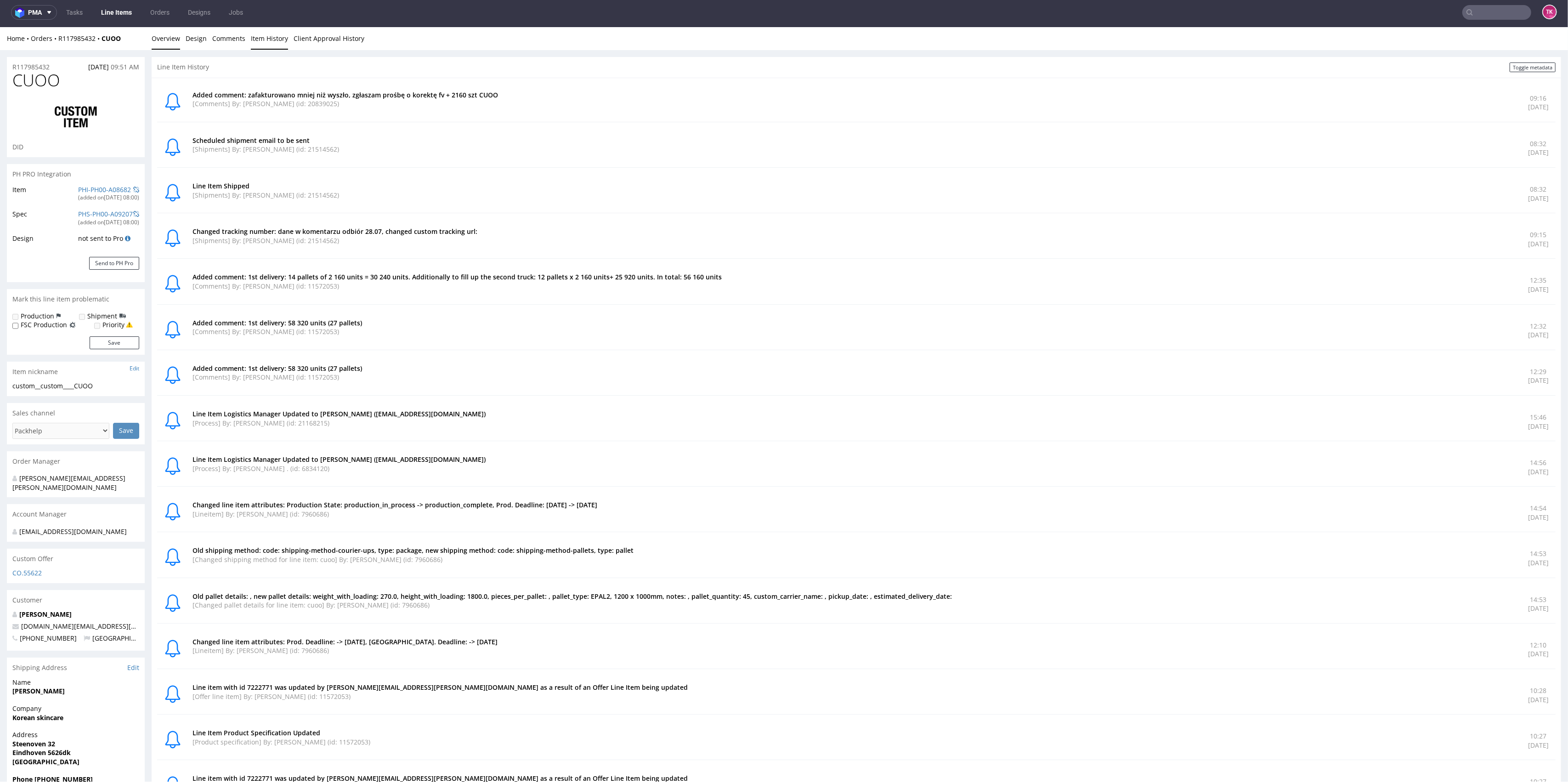
click at [169, 42] on link "Overview" at bounding box center [165, 39] width 28 height 22
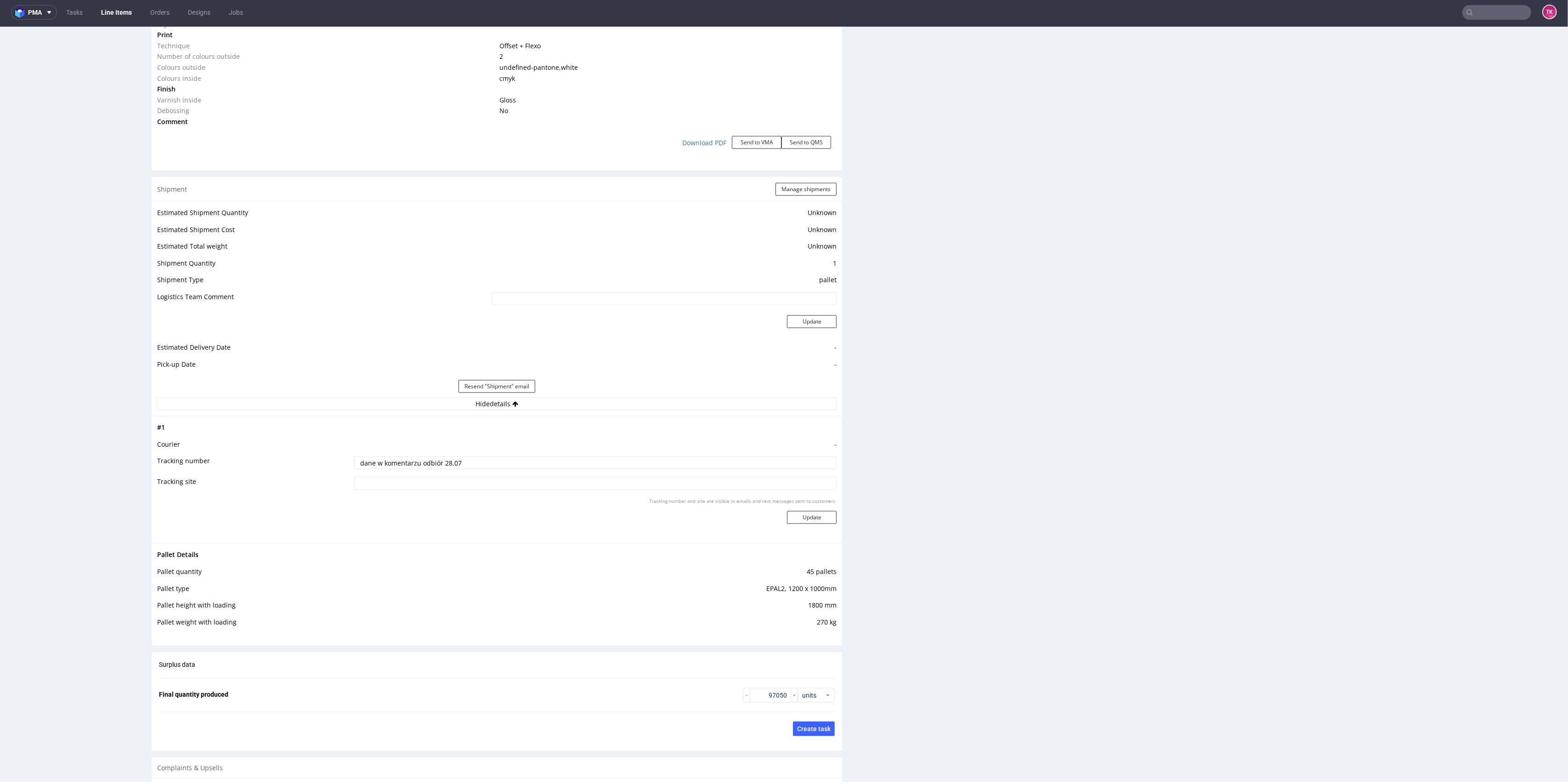
scroll to position [981, 0]
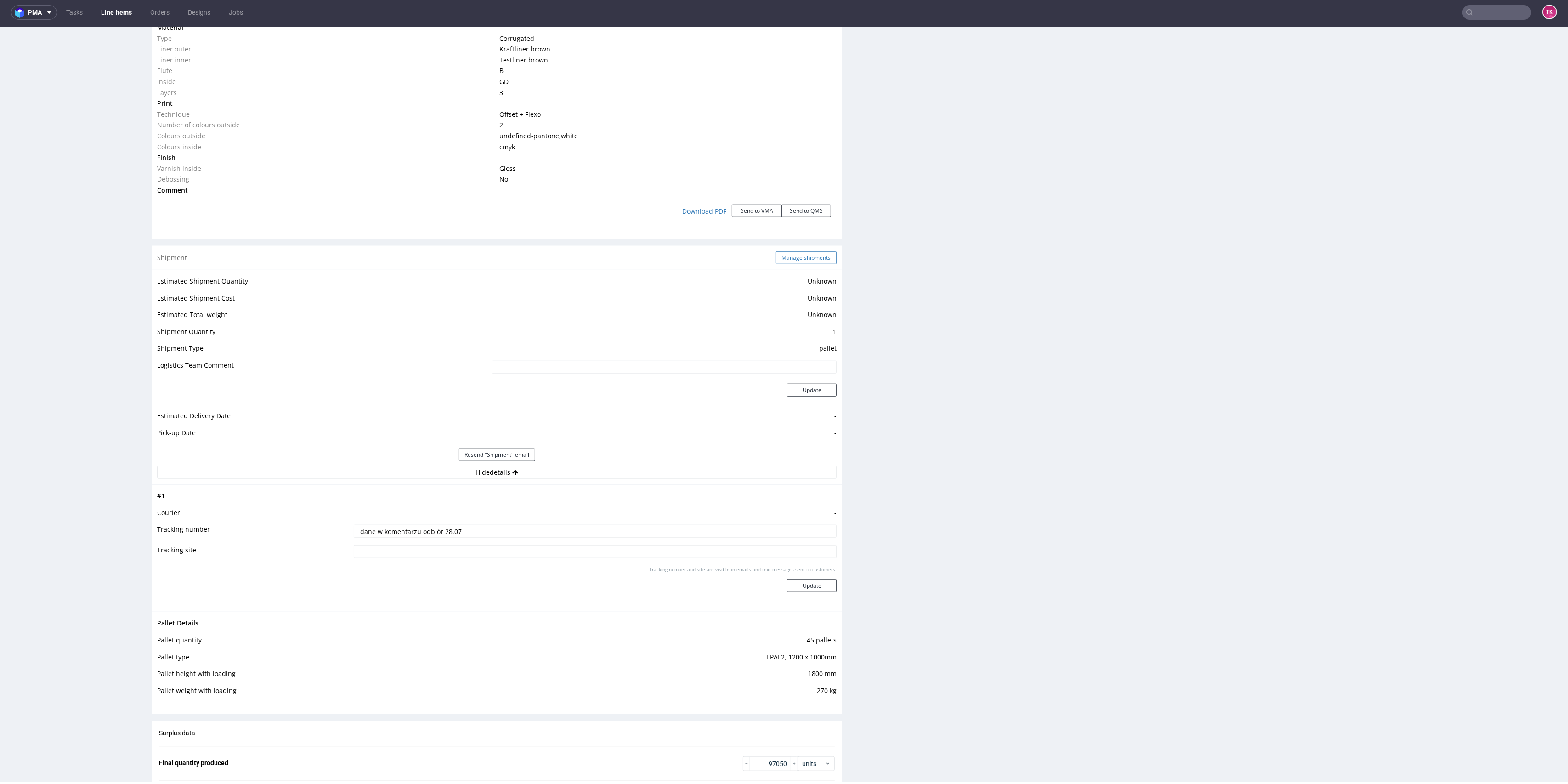
click at [800, 252] on button "Manage shipments" at bounding box center [806, 258] width 61 height 13
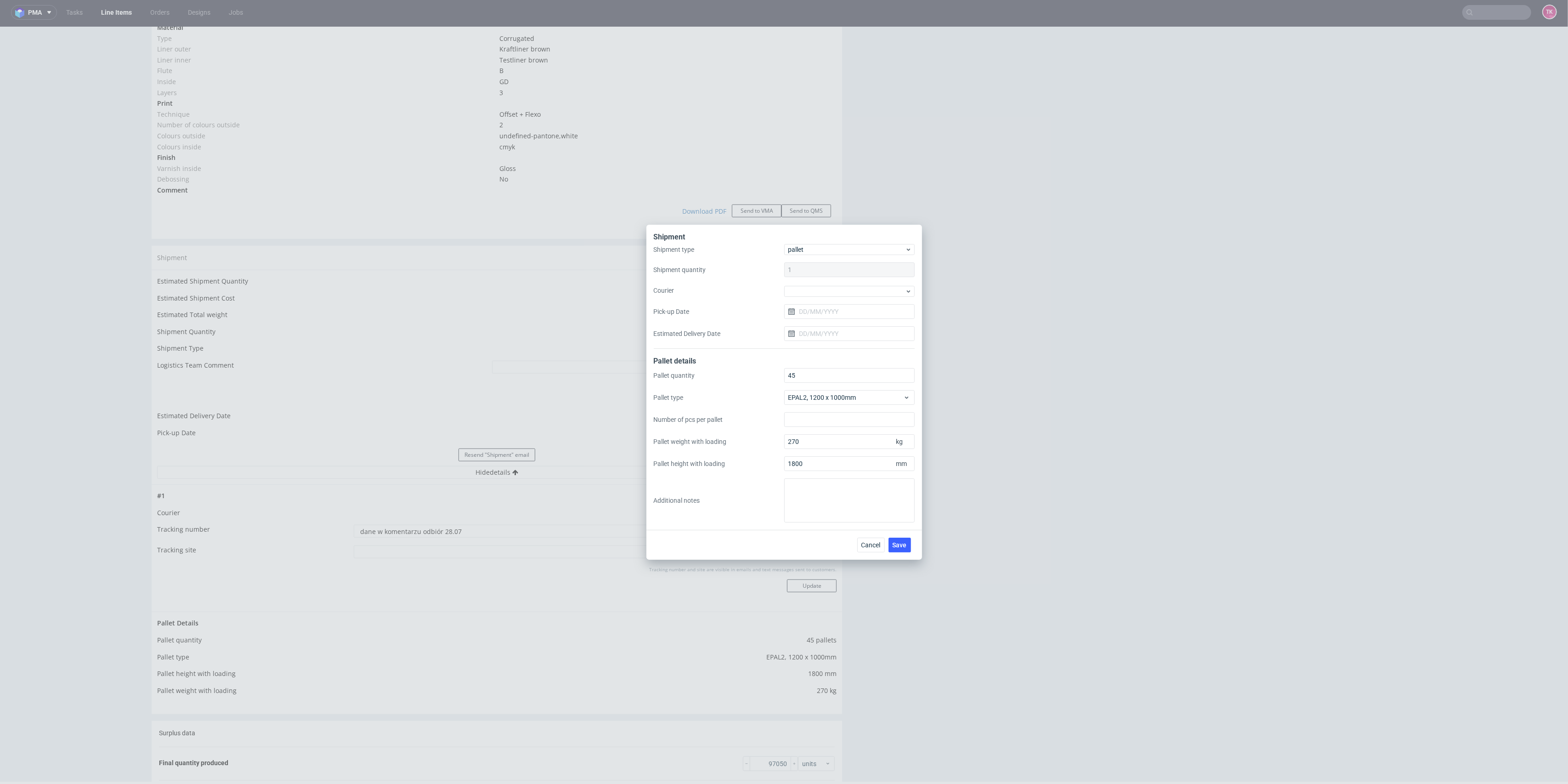
click at [848, 535] on div "Cancel Save" at bounding box center [784, 544] width 275 height 30
drag, startPoint x: 859, startPoint y: 538, endPoint x: 866, endPoint y: 515, distance: 24.0
click at [859, 538] on button "Cancel" at bounding box center [871, 545] width 27 height 15
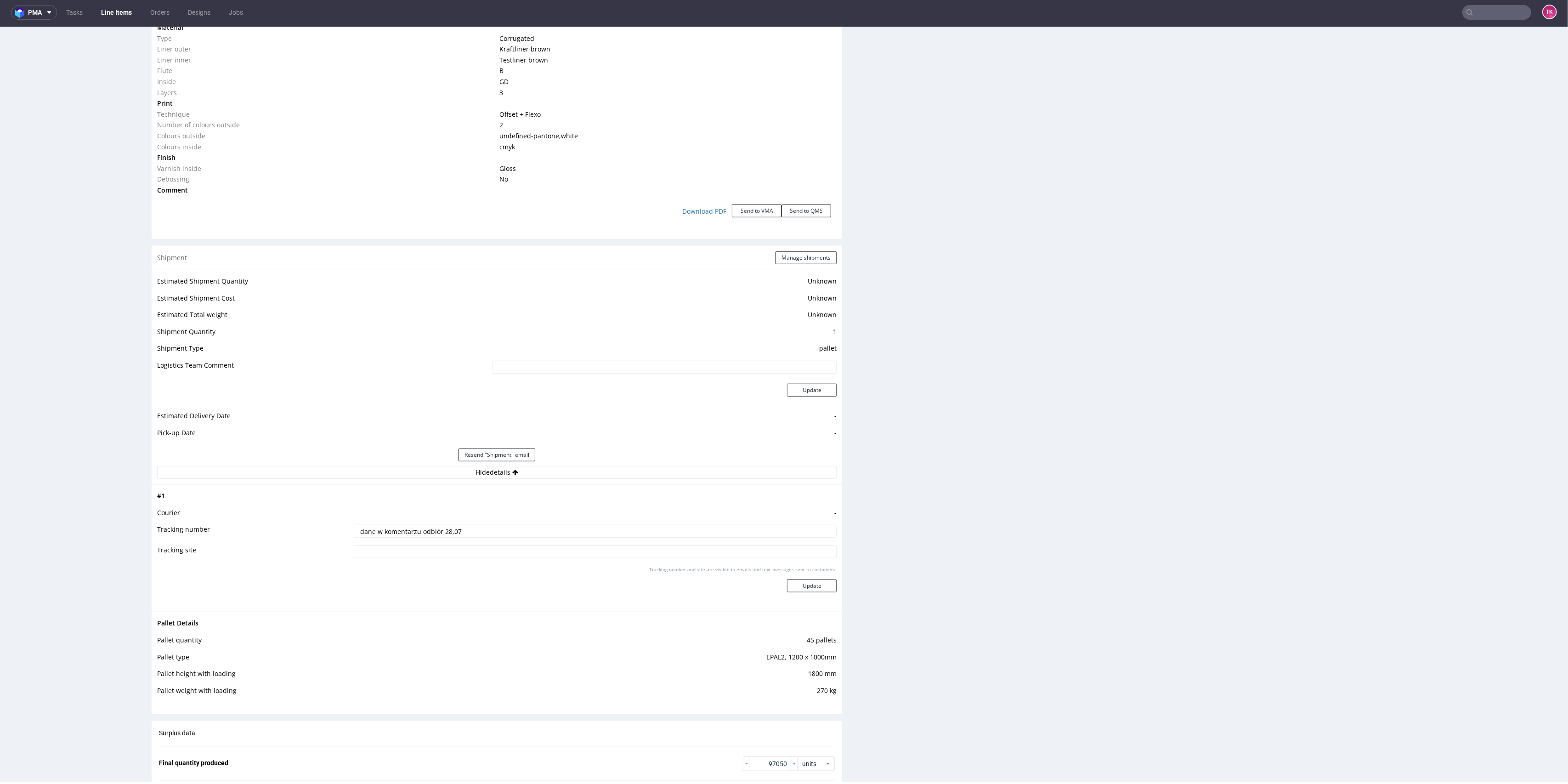
click at [425, 533] on input "dane w komentarzu odbiór 28.07" at bounding box center [595, 531] width 483 height 13
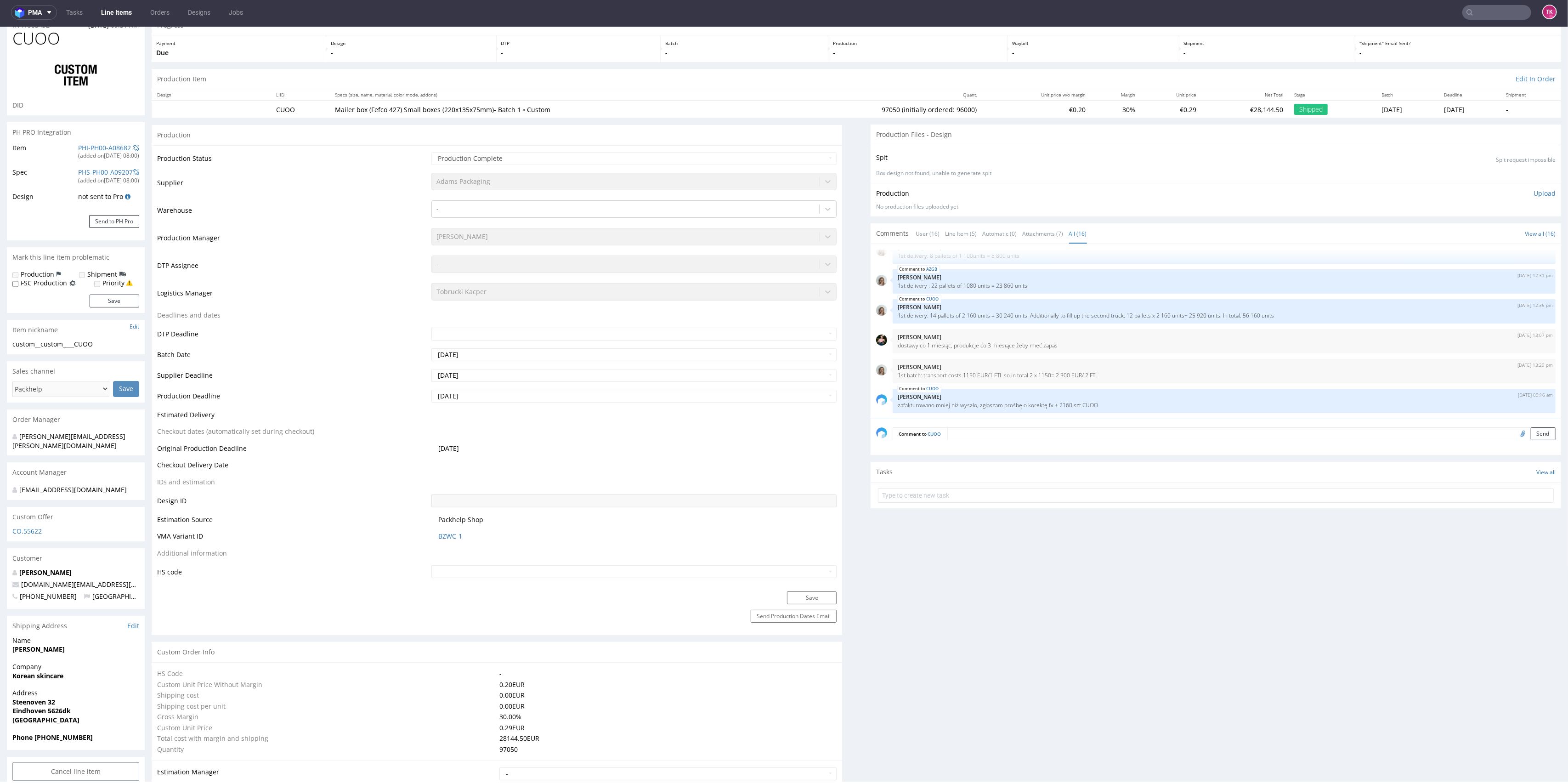
scroll to position [0, 0]
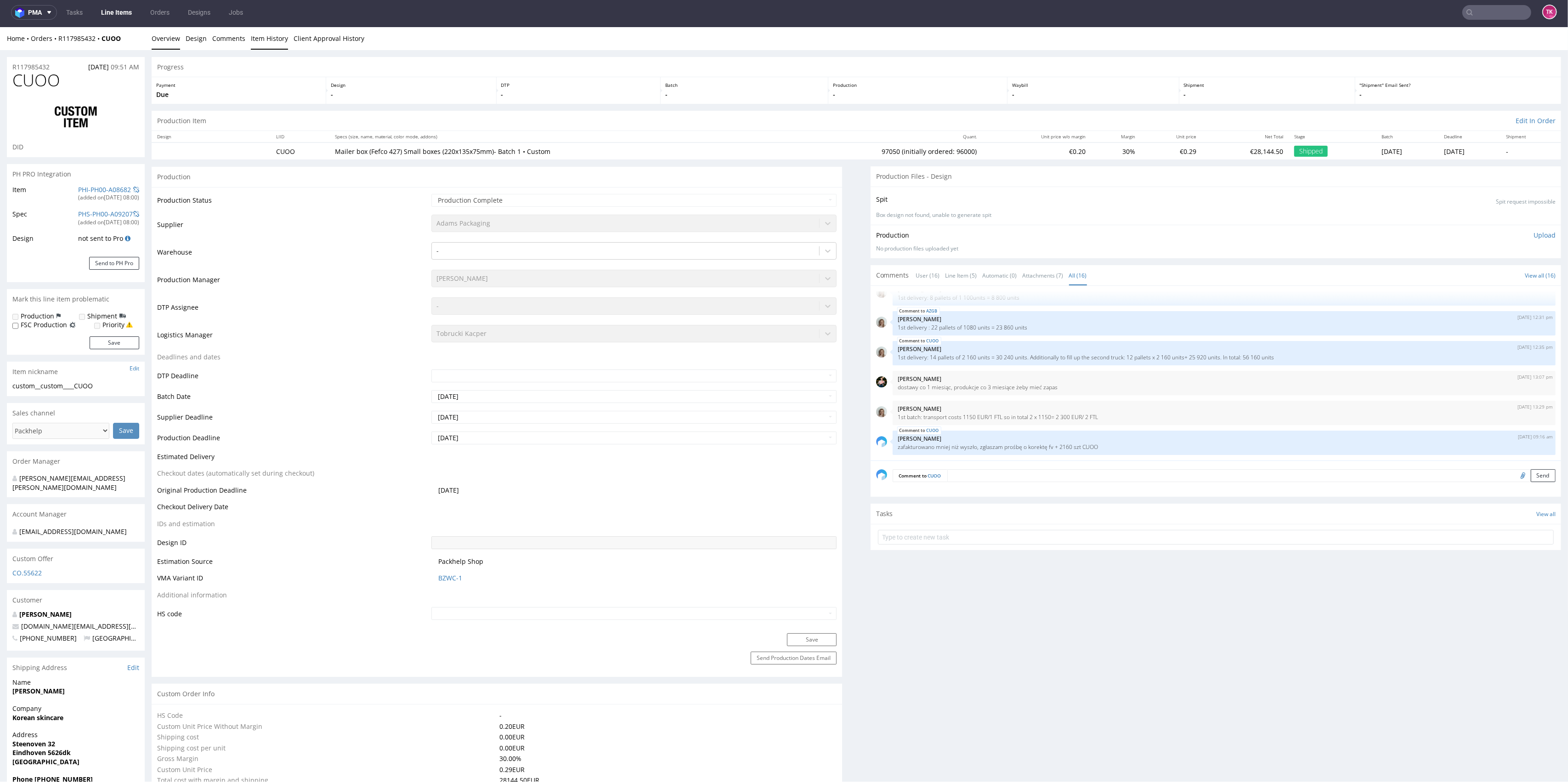
click at [252, 44] on link "Item History" at bounding box center [269, 39] width 38 height 22
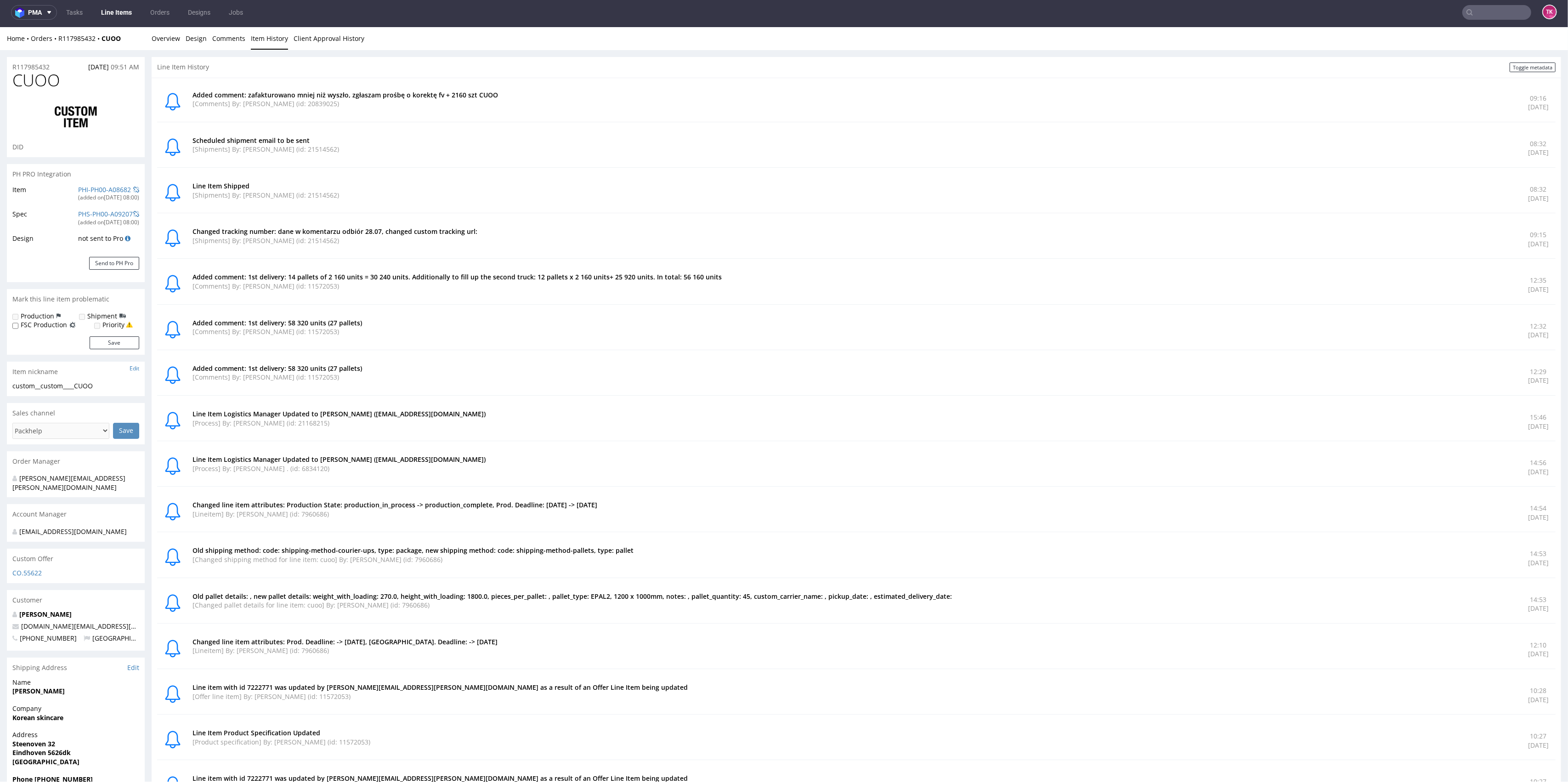
drag, startPoint x: 260, startPoint y: 227, endPoint x: 541, endPoint y: 696, distance: 546.7
click at [543, 698] on div "Added comment: zafakturowano mniej niż wyszło, zgłaszam prośbę o korektę fv + 2…" at bounding box center [856, 696] width 1399 height 1225
drag, startPoint x: 194, startPoint y: 141, endPoint x: 386, endPoint y: 200, distance: 200.9
click at [386, 200] on div "Added comment: zafakturowano mniej niż wyszło, zgłaszam prośbę o korektę fv + 2…" at bounding box center [856, 696] width 1399 height 1225
click at [385, 200] on div "Line Item Shipped [Shipments] By: Tobrucki Kacper (id: 21514562)" at bounding box center [855, 193] width 1325 height 24
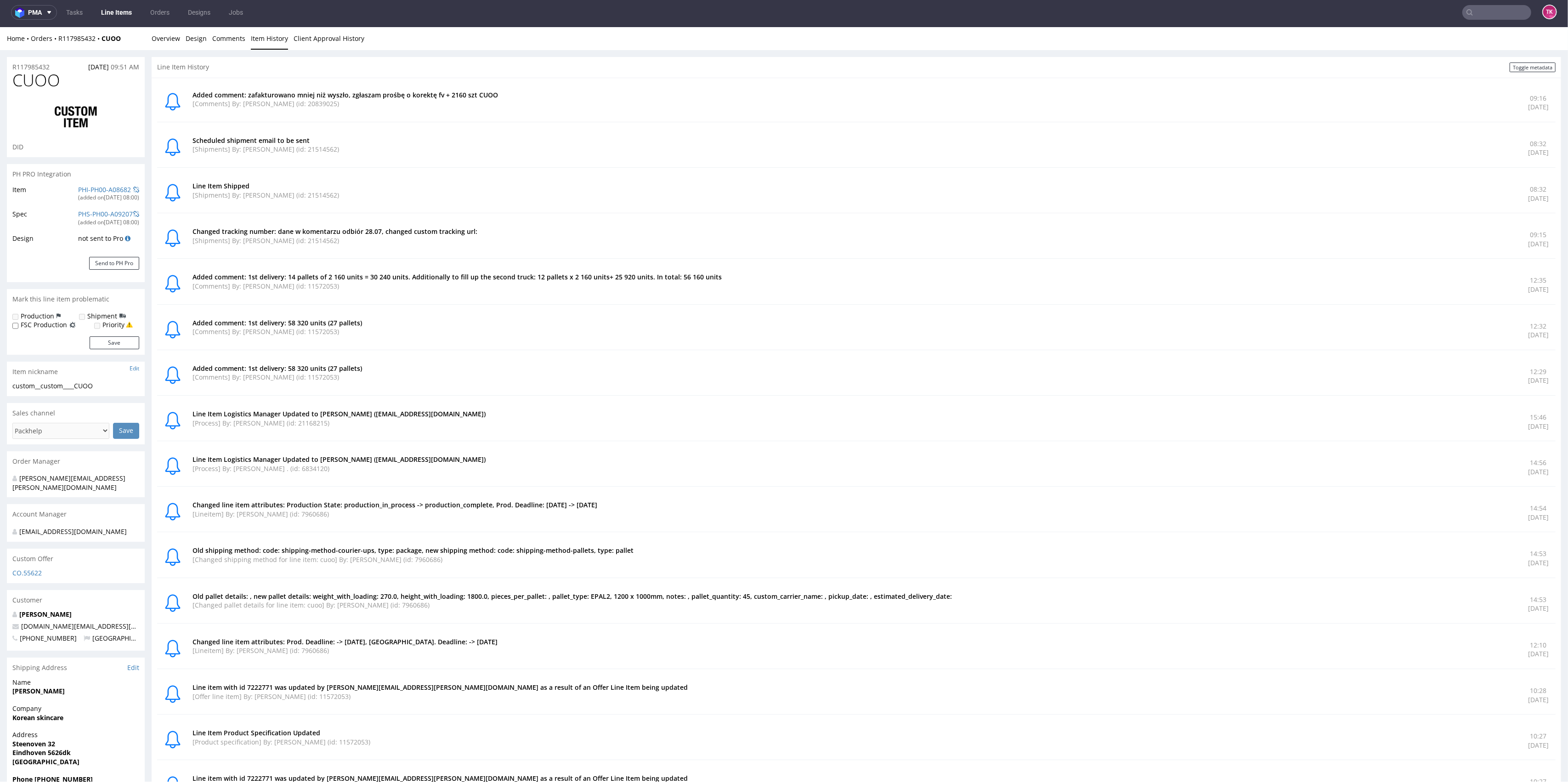
drag, startPoint x: 385, startPoint y: 200, endPoint x: 205, endPoint y: 33, distance: 245.5
click at [205, 33] on div "Home Orders R117985432 CUOO Overview Design Comments Item History Client Approv…" at bounding box center [784, 680] width 1568 height 1307
click at [402, 202] on div "Line Item Shipped [Shipments] By: Tobrucki Kacper (id: 21514562)" at bounding box center [855, 193] width 1325 height 24
click at [152, 37] on link "Overview" at bounding box center [165, 39] width 28 height 22
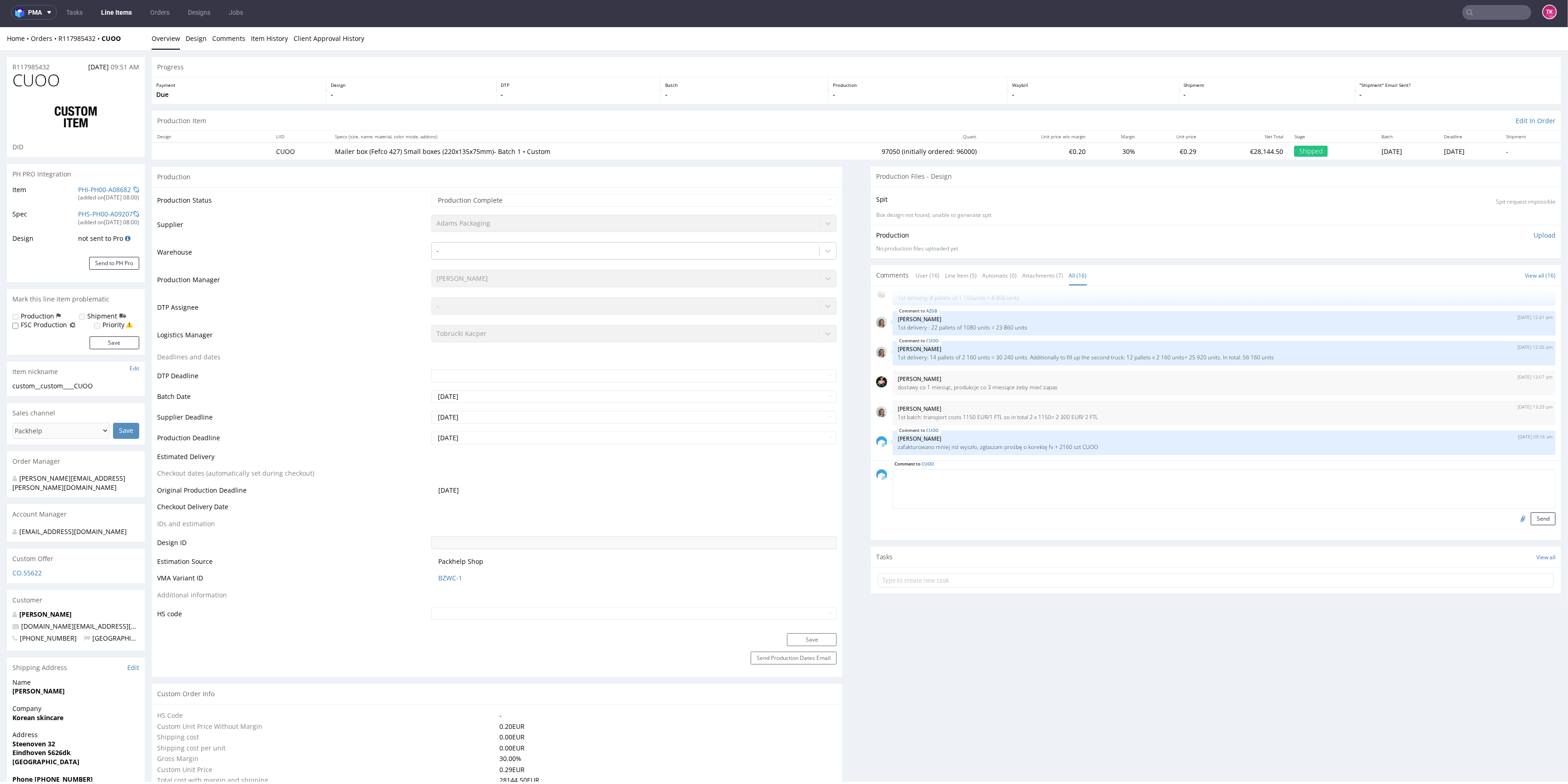
click at [1240, 473] on textarea at bounding box center [1224, 489] width 663 height 39
type textarea "s"
type textarea "D"
type textarea "DDD"
click at [1531, 519] on button "Send" at bounding box center [1543, 519] width 25 height 13
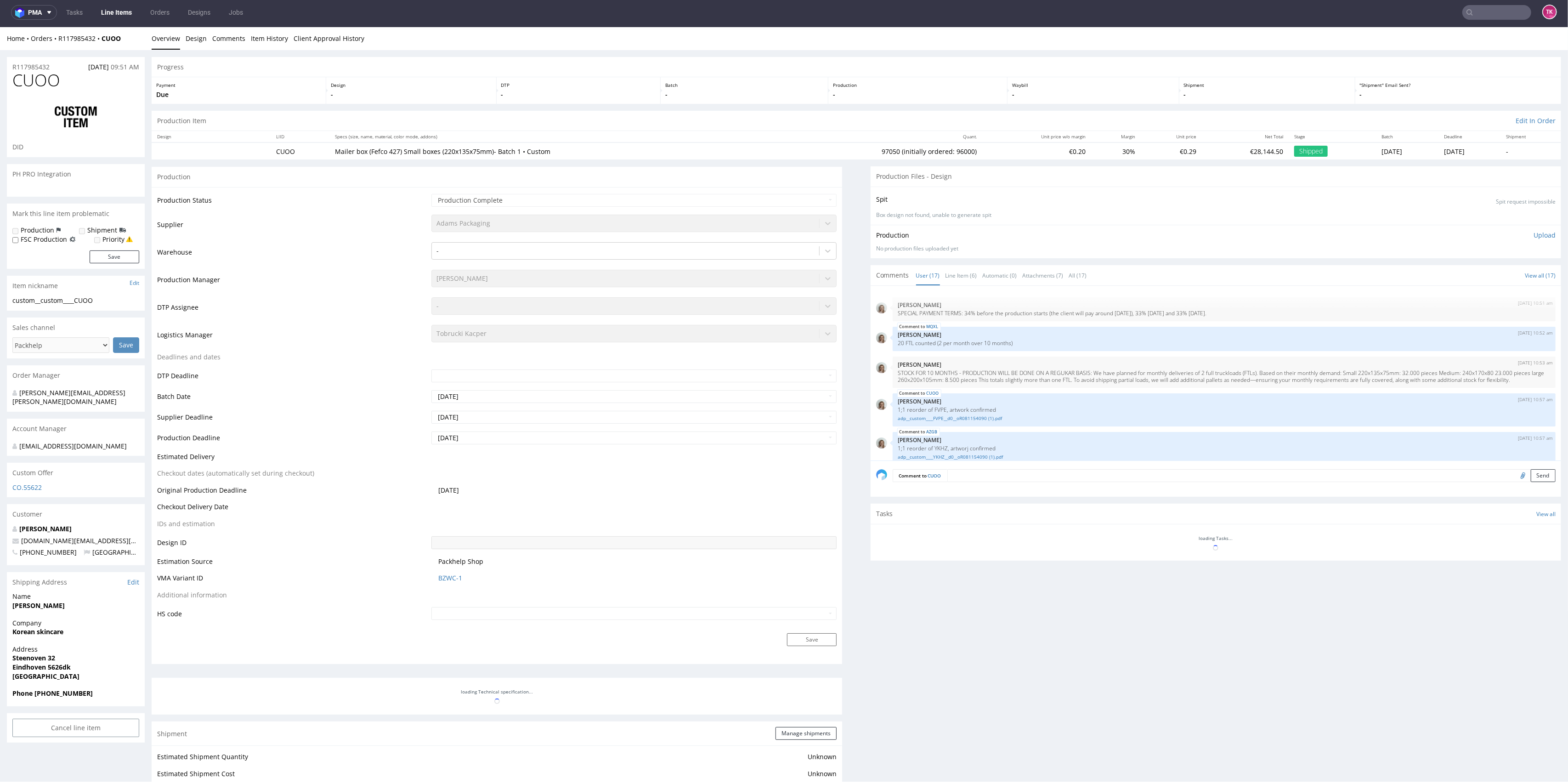
scroll to position [567, 0]
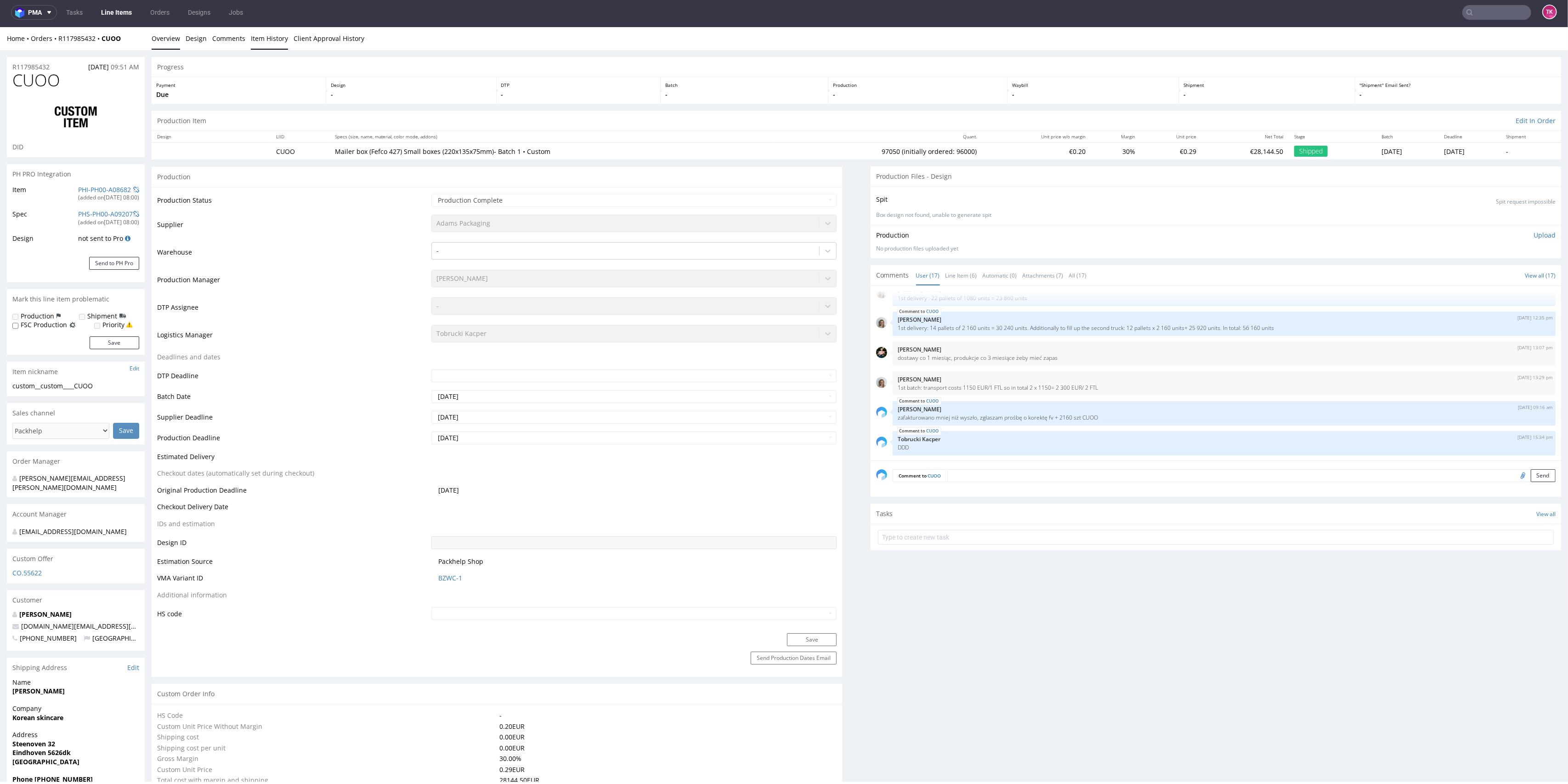
click at [275, 38] on link "Item History" at bounding box center [269, 39] width 38 height 22
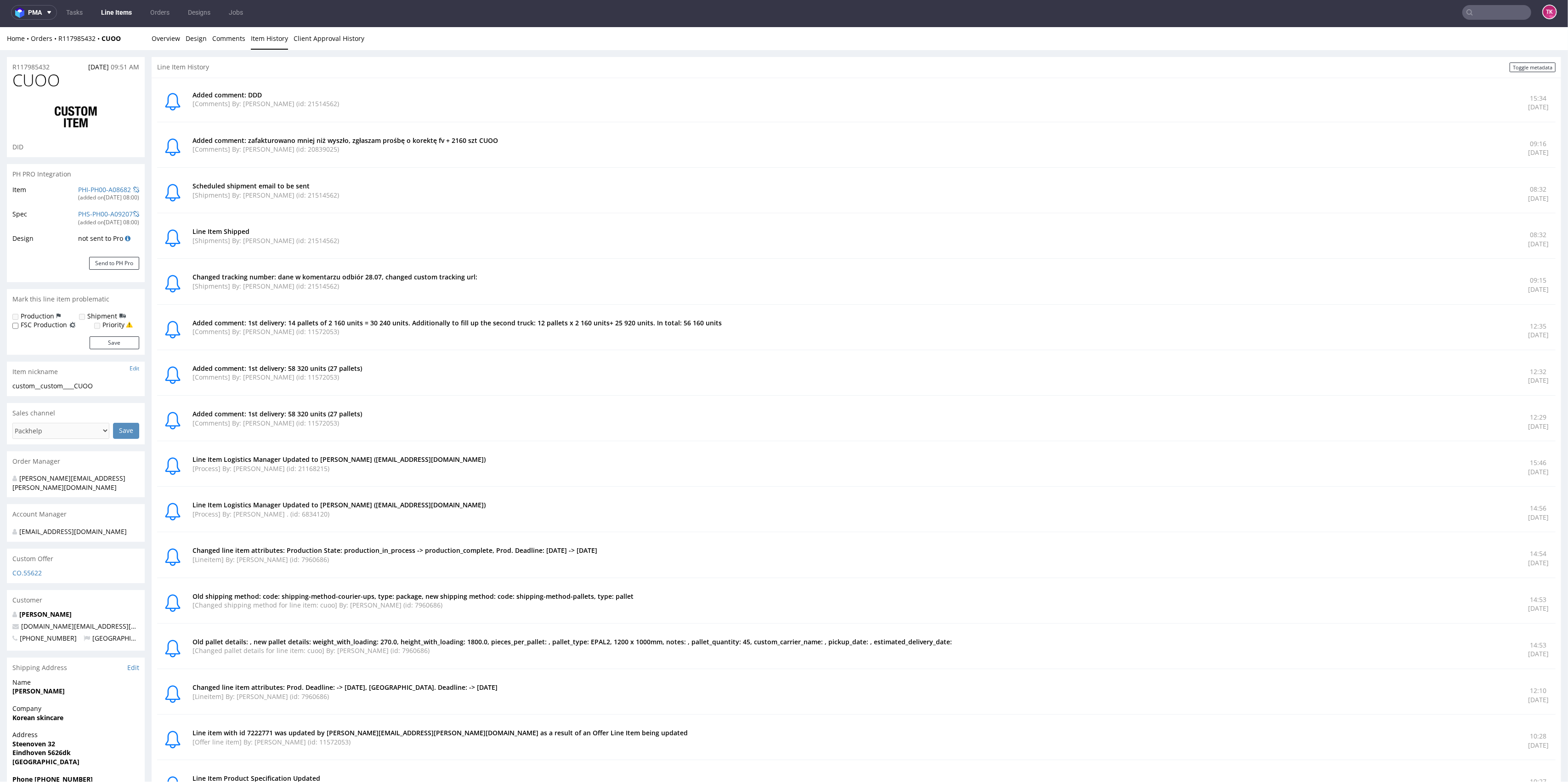
click at [275, 38] on link "Item History" at bounding box center [269, 39] width 38 height 22
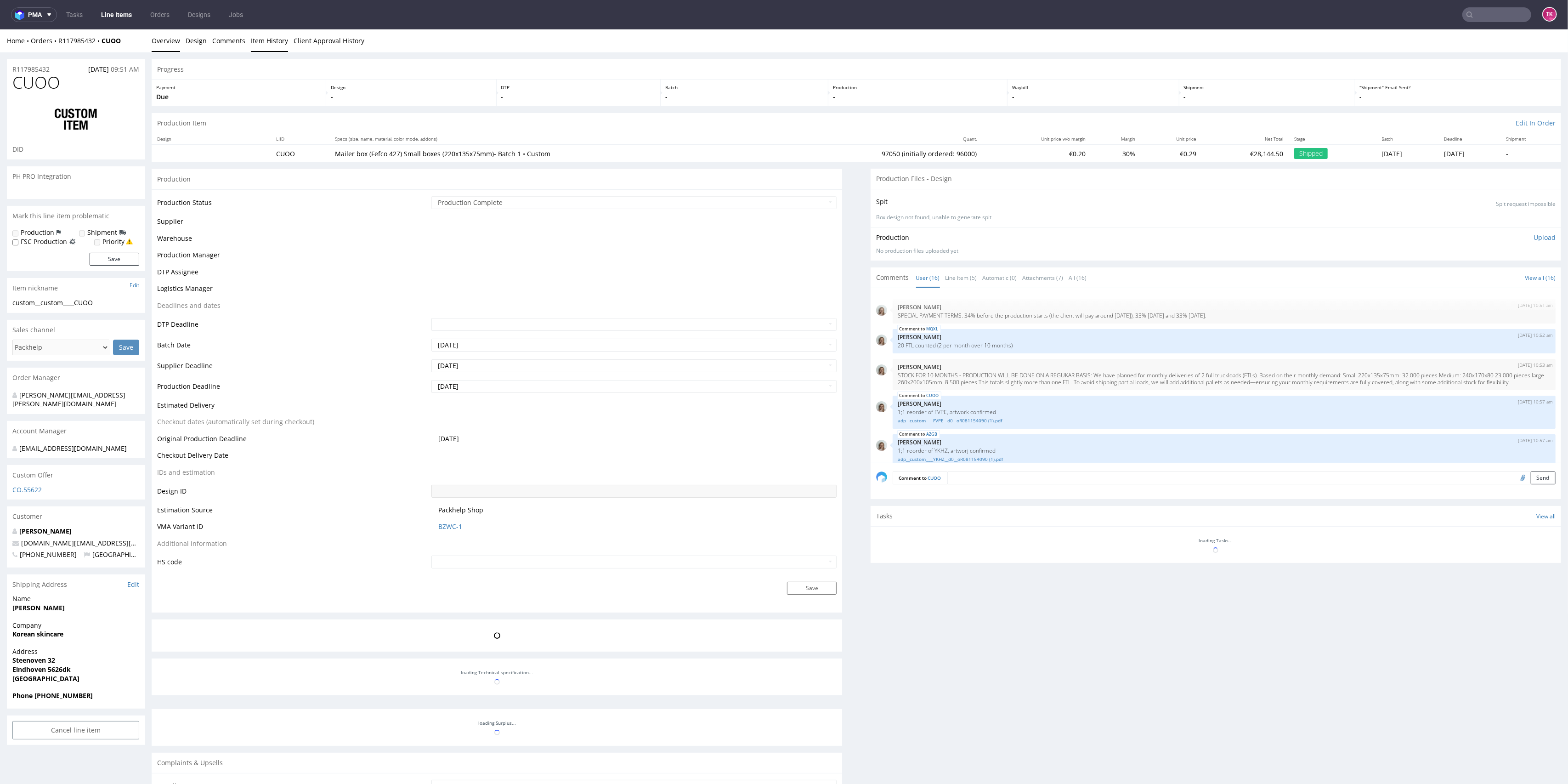
scroll to position [537, 0]
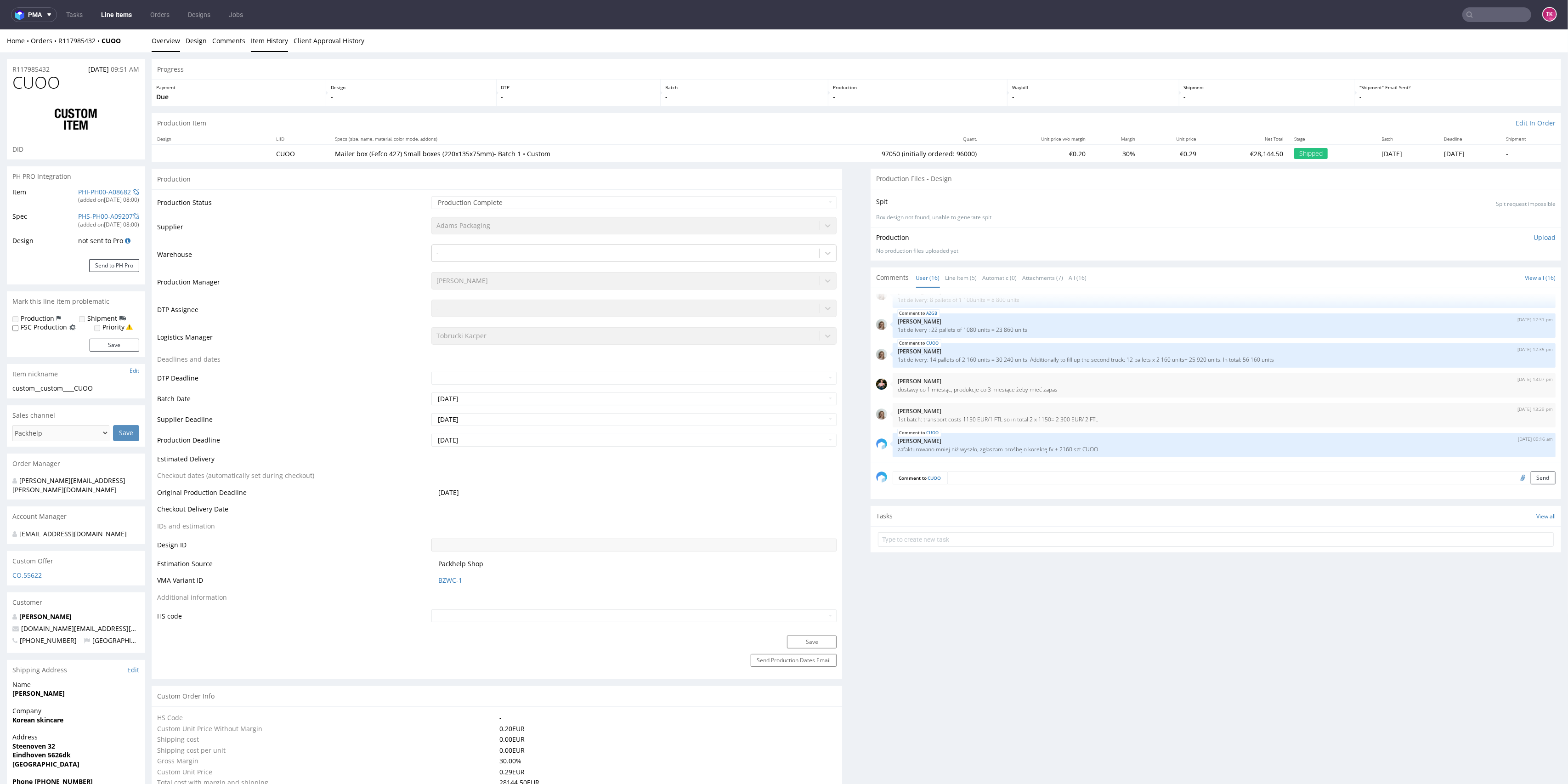
click at [279, 42] on link "Item History" at bounding box center [269, 40] width 38 height 22
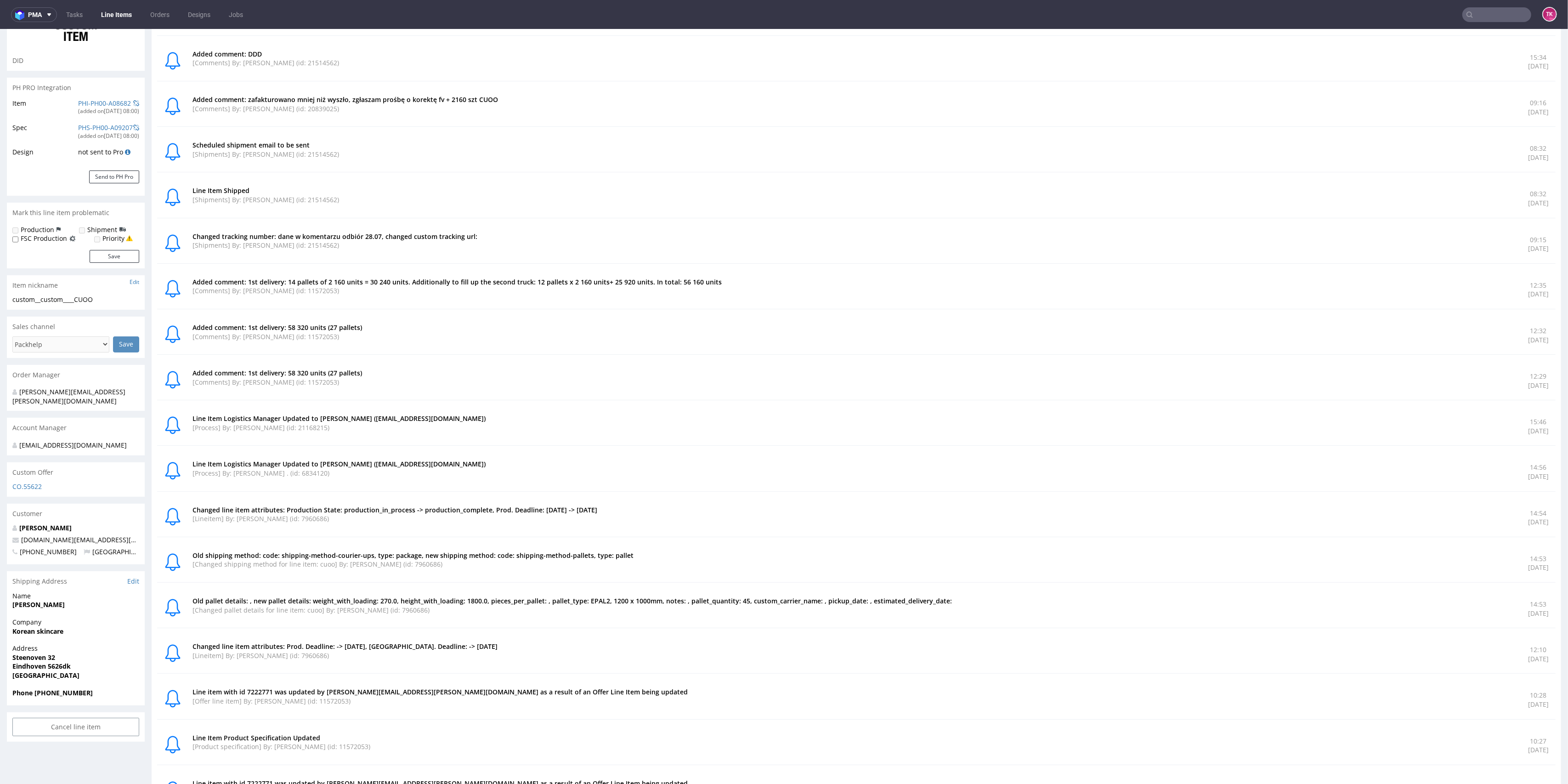
scroll to position [0, 0]
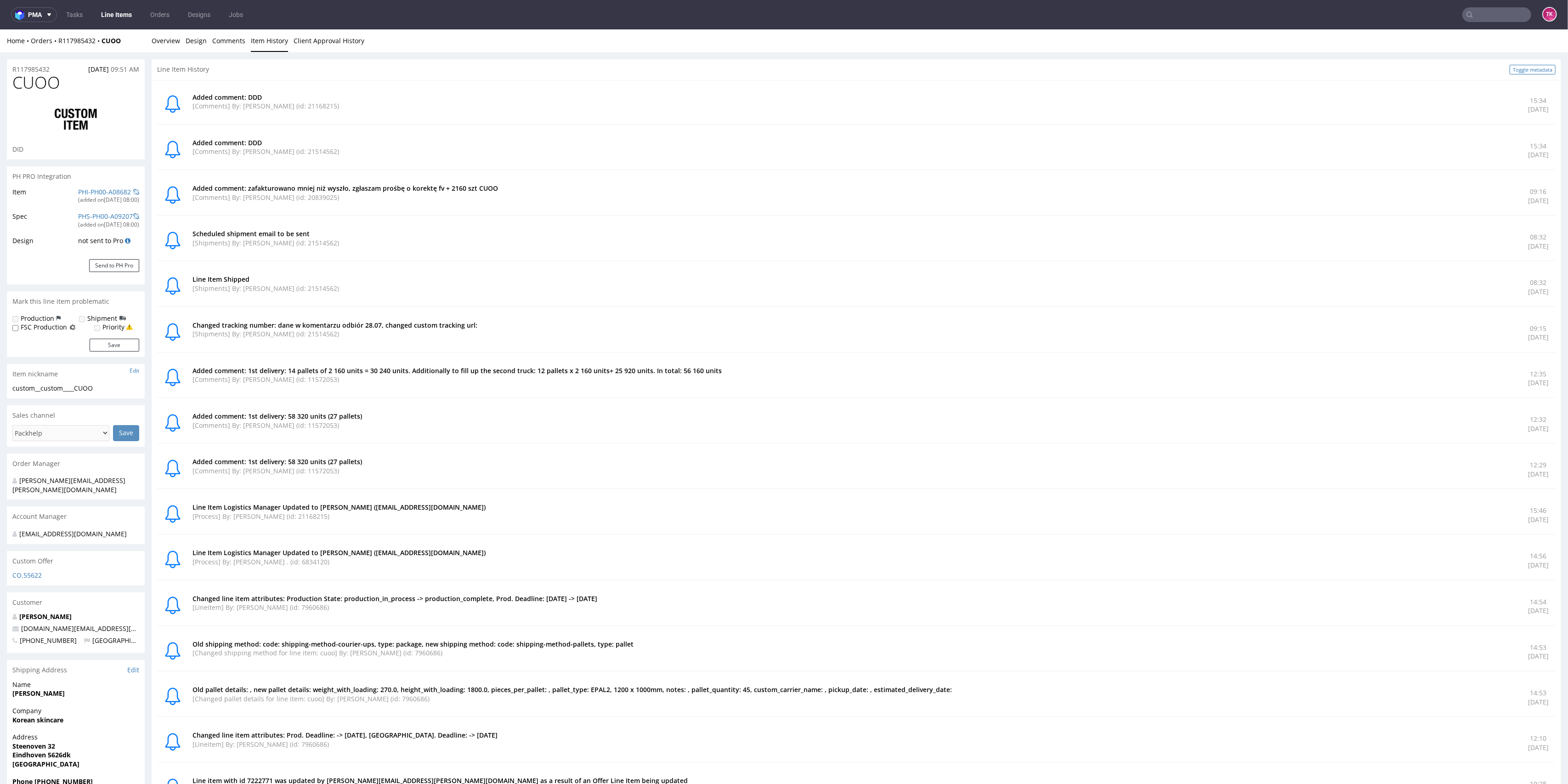
click at [1519, 70] on link "Toggle metadata" at bounding box center [1533, 69] width 46 height 9
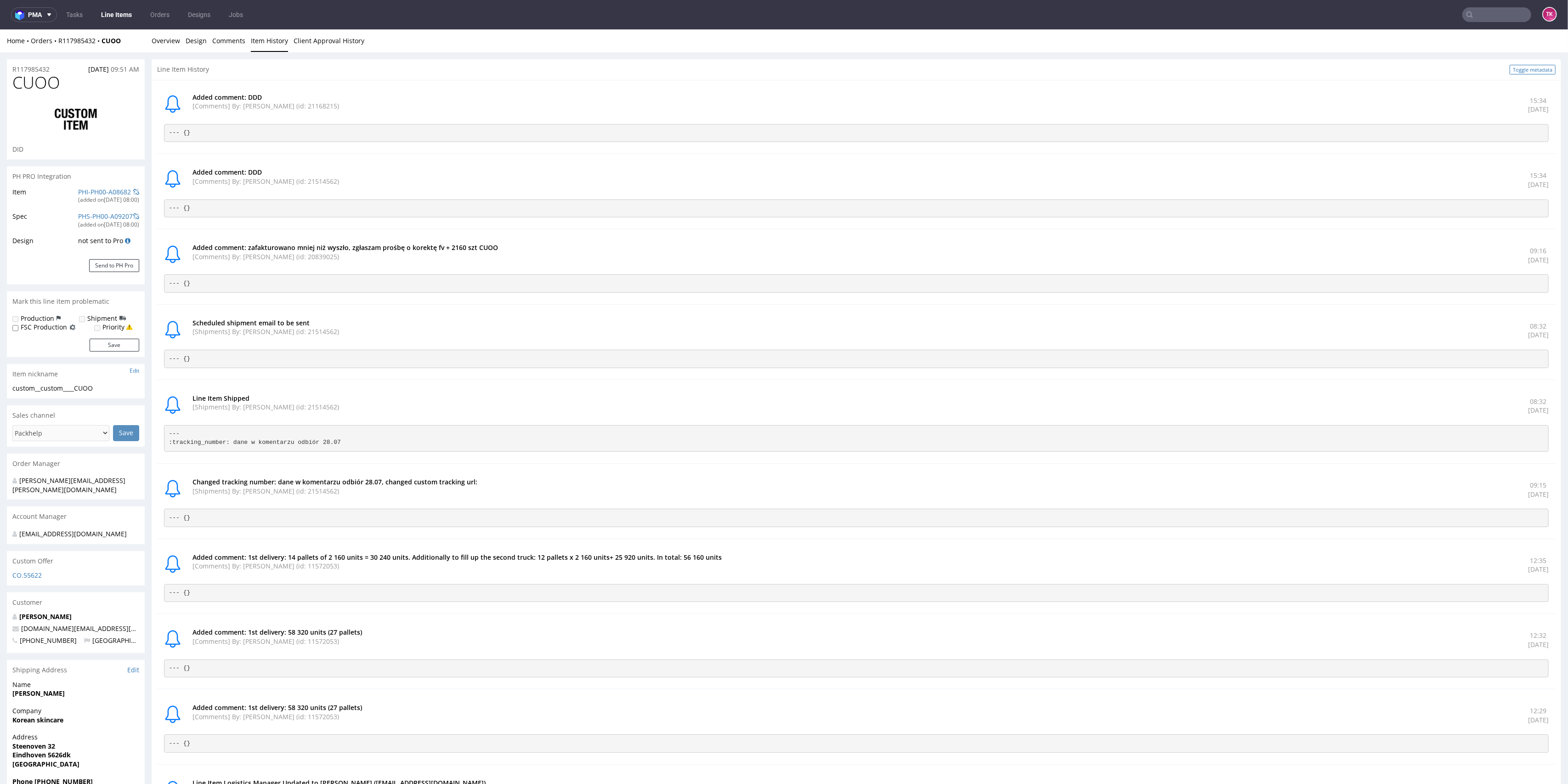
click at [1521, 71] on link "Toggle metadata" at bounding box center [1533, 69] width 46 height 9
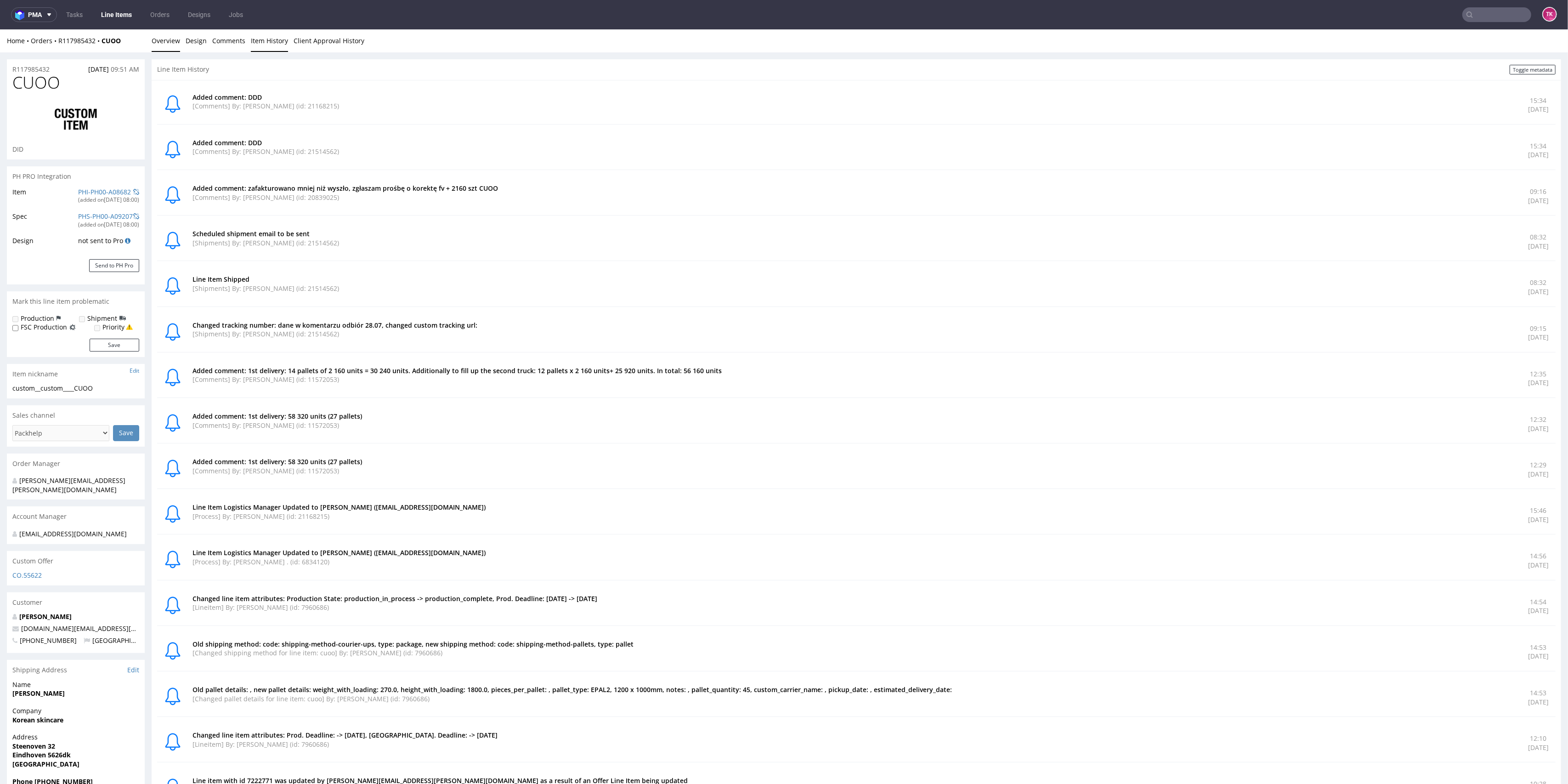
drag, startPoint x: 152, startPoint y: 50, endPoint x: 154, endPoint y: 45, distance: 5.4
click at [153, 50] on link "Overview" at bounding box center [165, 40] width 28 height 22
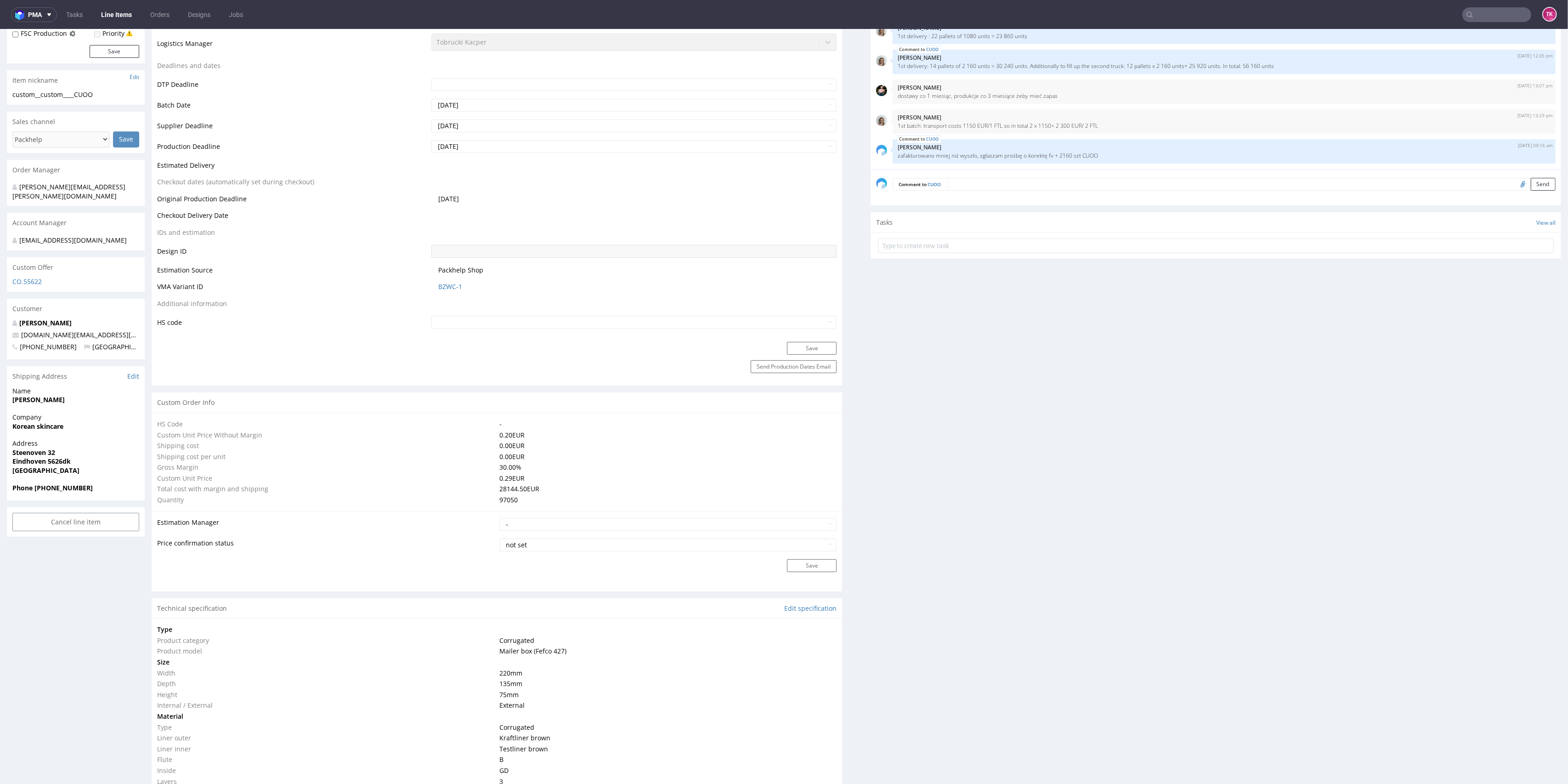
scroll to position [306, 0]
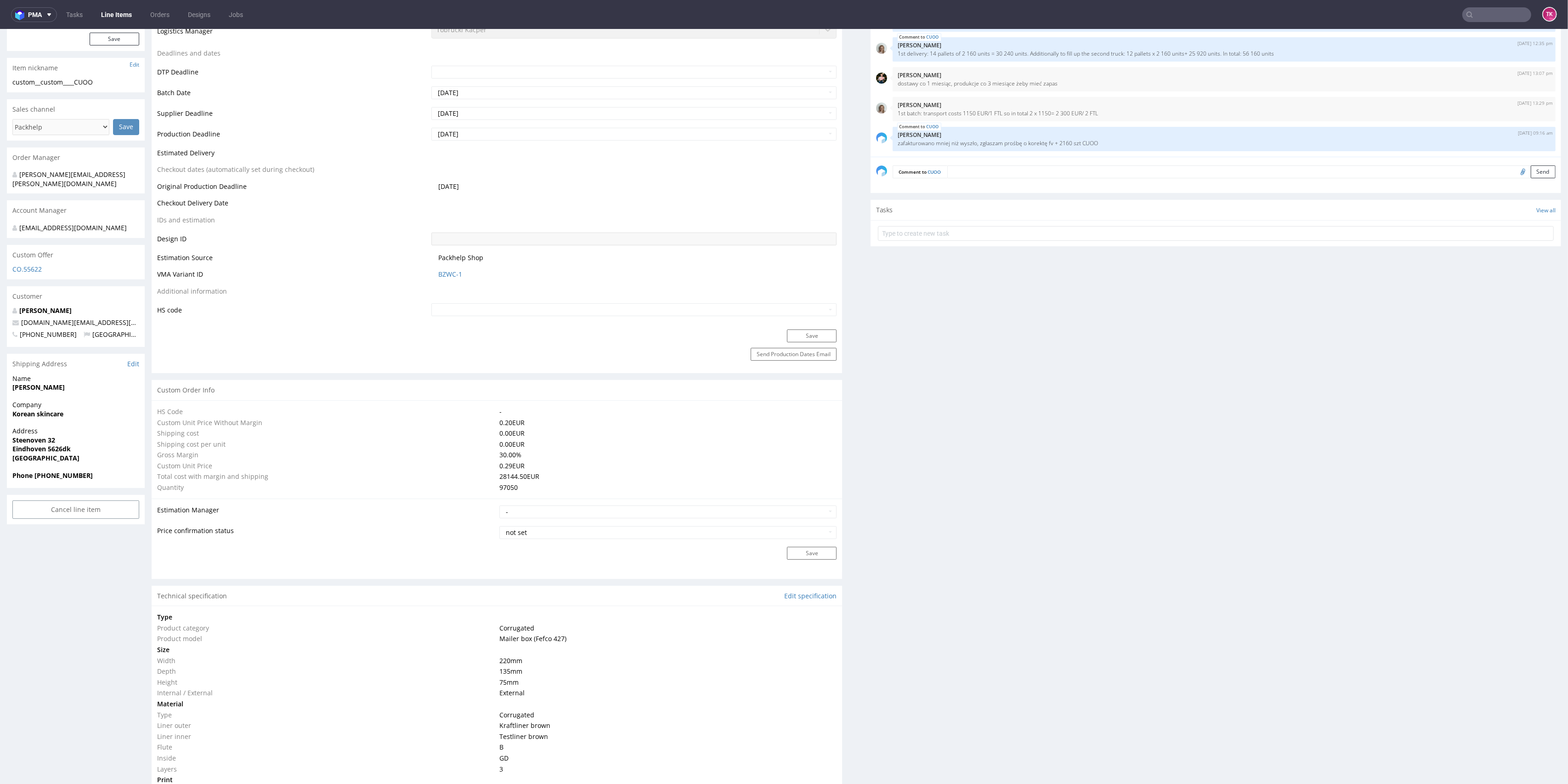
click at [30, 463] on div "Address Steenoven 32 Eindhoven 5626dk Netherlands" at bounding box center [75, 449] width 138 height 45
copy strong "[GEOGRAPHIC_DATA]"
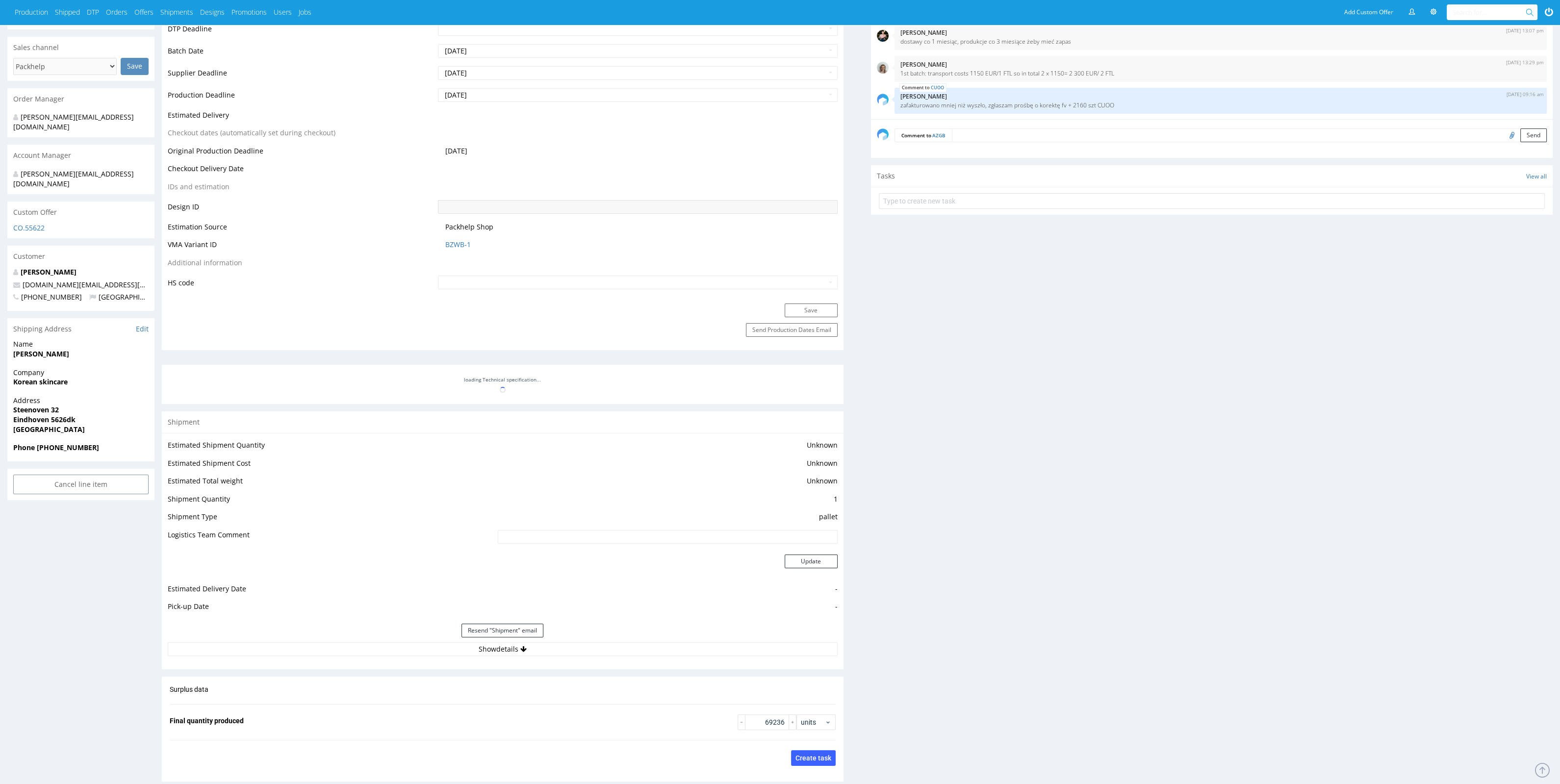
scroll to position [490, 0]
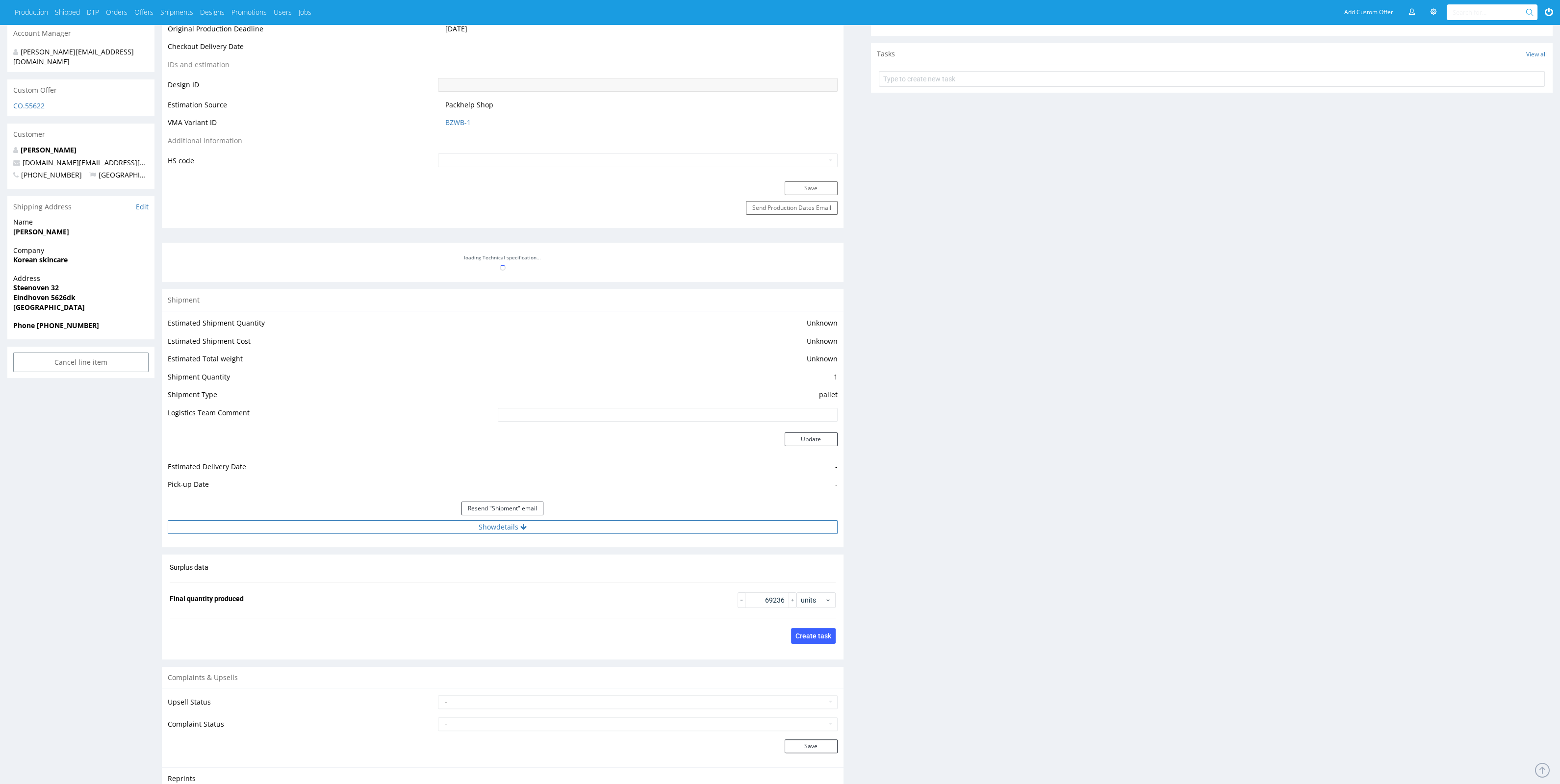
click at [594, 530] on button "Show details" at bounding box center [503, 527] width 670 height 14
click at [594, 531] on button "Hide details" at bounding box center [503, 527] width 670 height 14
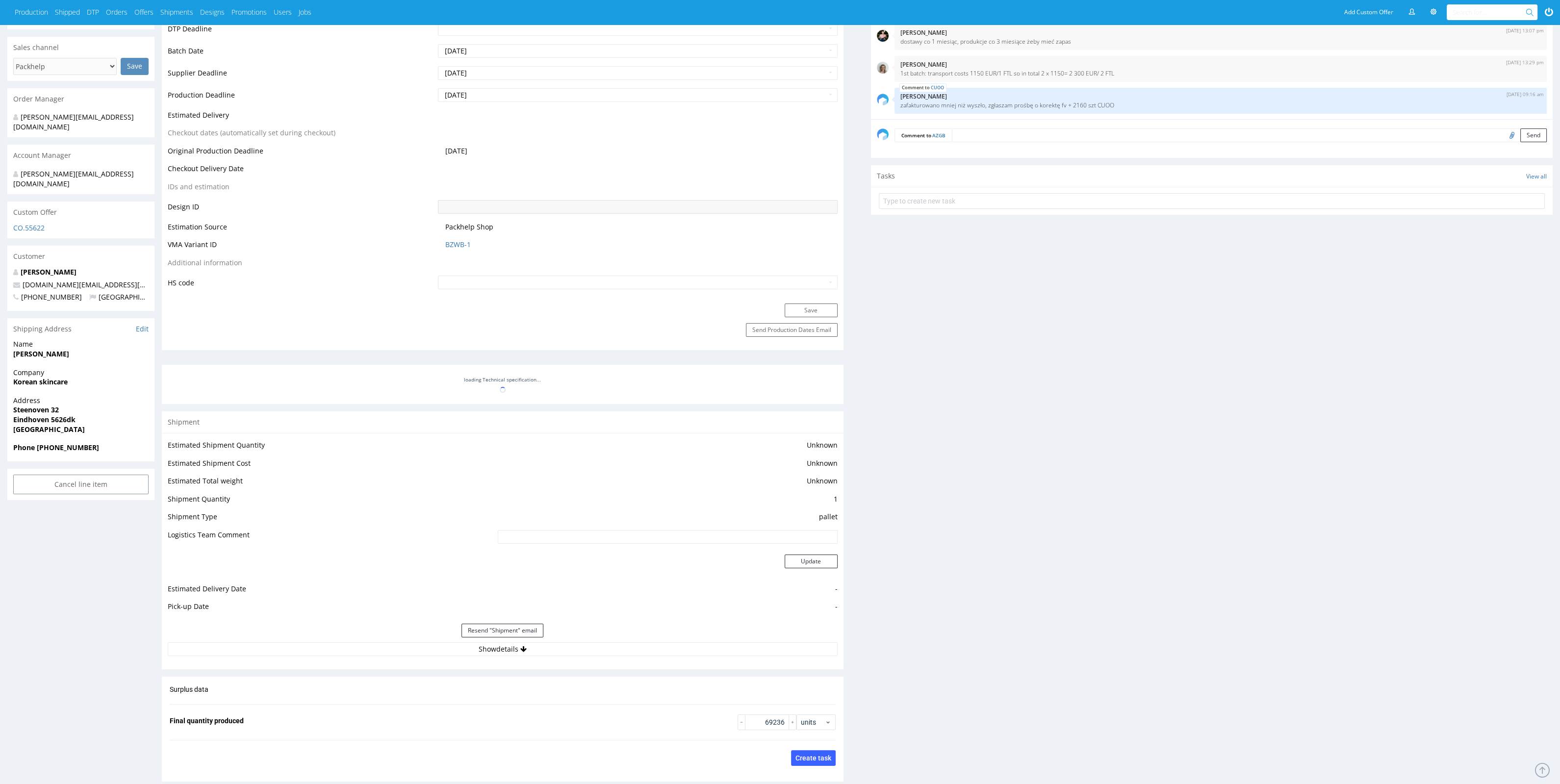
scroll to position [183, 0]
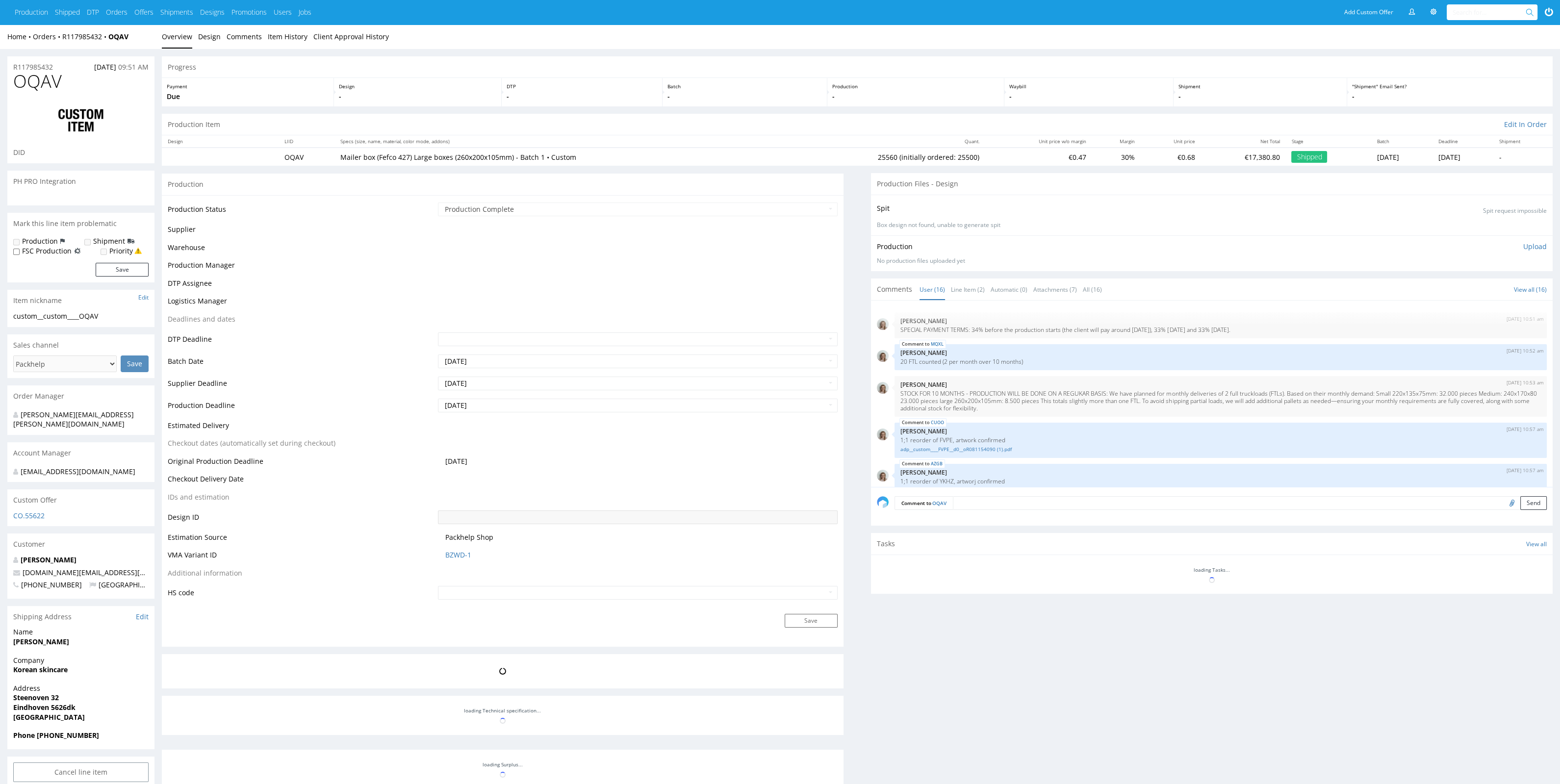
scroll to position [580, 0]
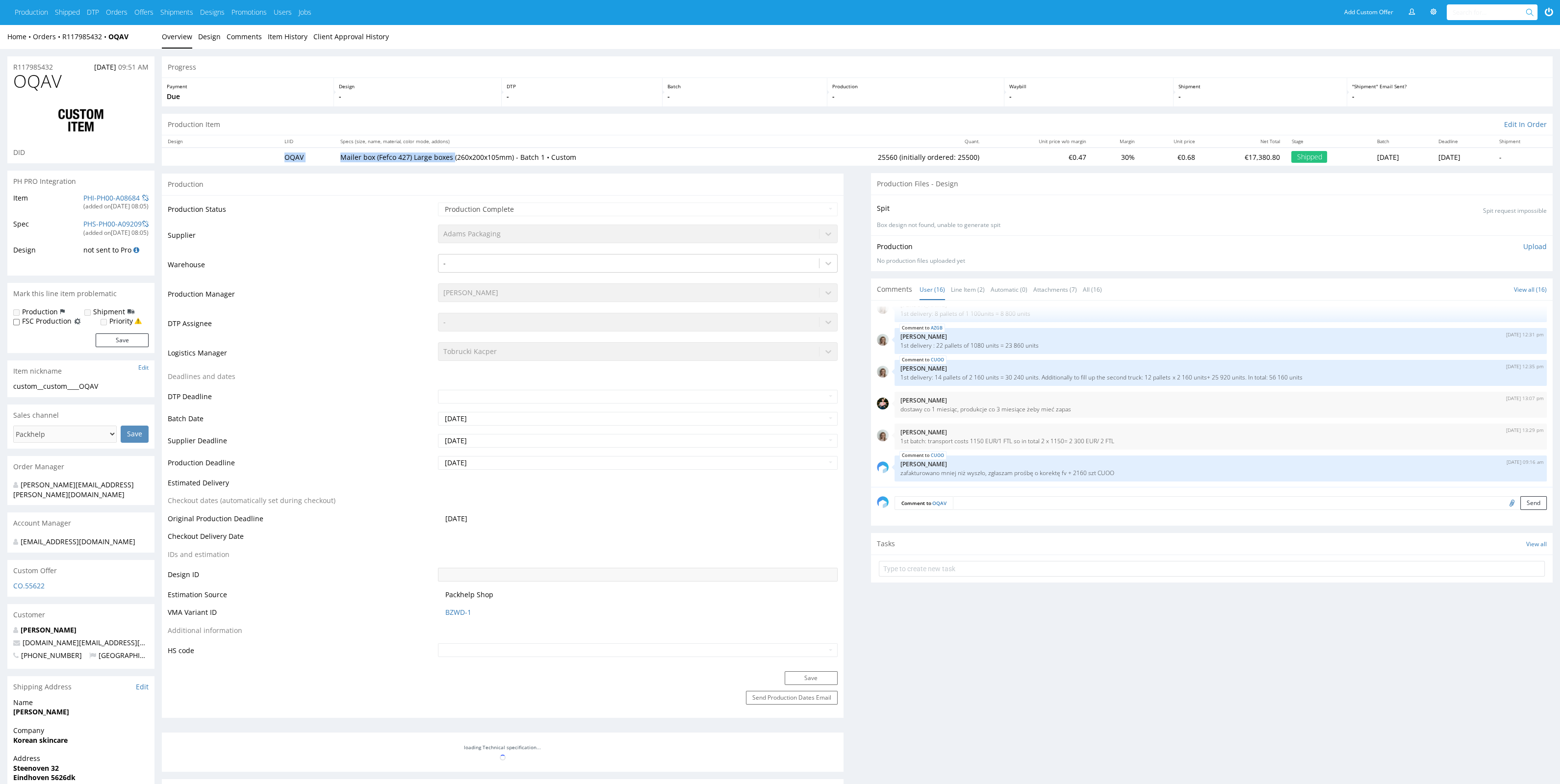
drag, startPoint x: 269, startPoint y: 159, endPoint x: 447, endPoint y: 164, distance: 178.1
click at [447, 164] on tr "OQAV Mailer box (Fefco 427) Large boxes (260x200x105mm) - Batch 1 • Custom 2556…" at bounding box center [856, 157] width 1390 height 18
copy tr "OQAV Mailer box (Fefco 427) Large boxes"
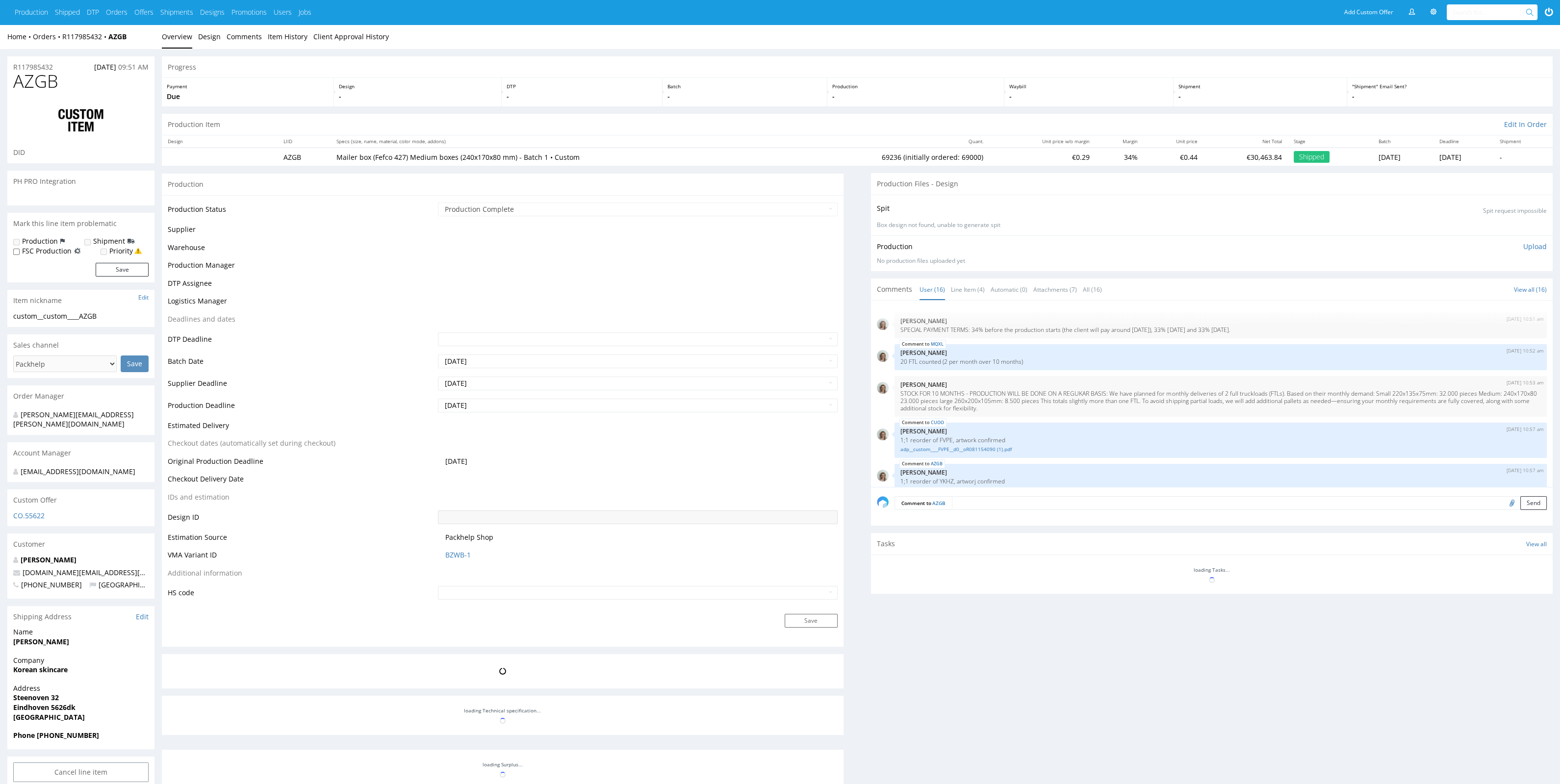
scroll to position [580, 0]
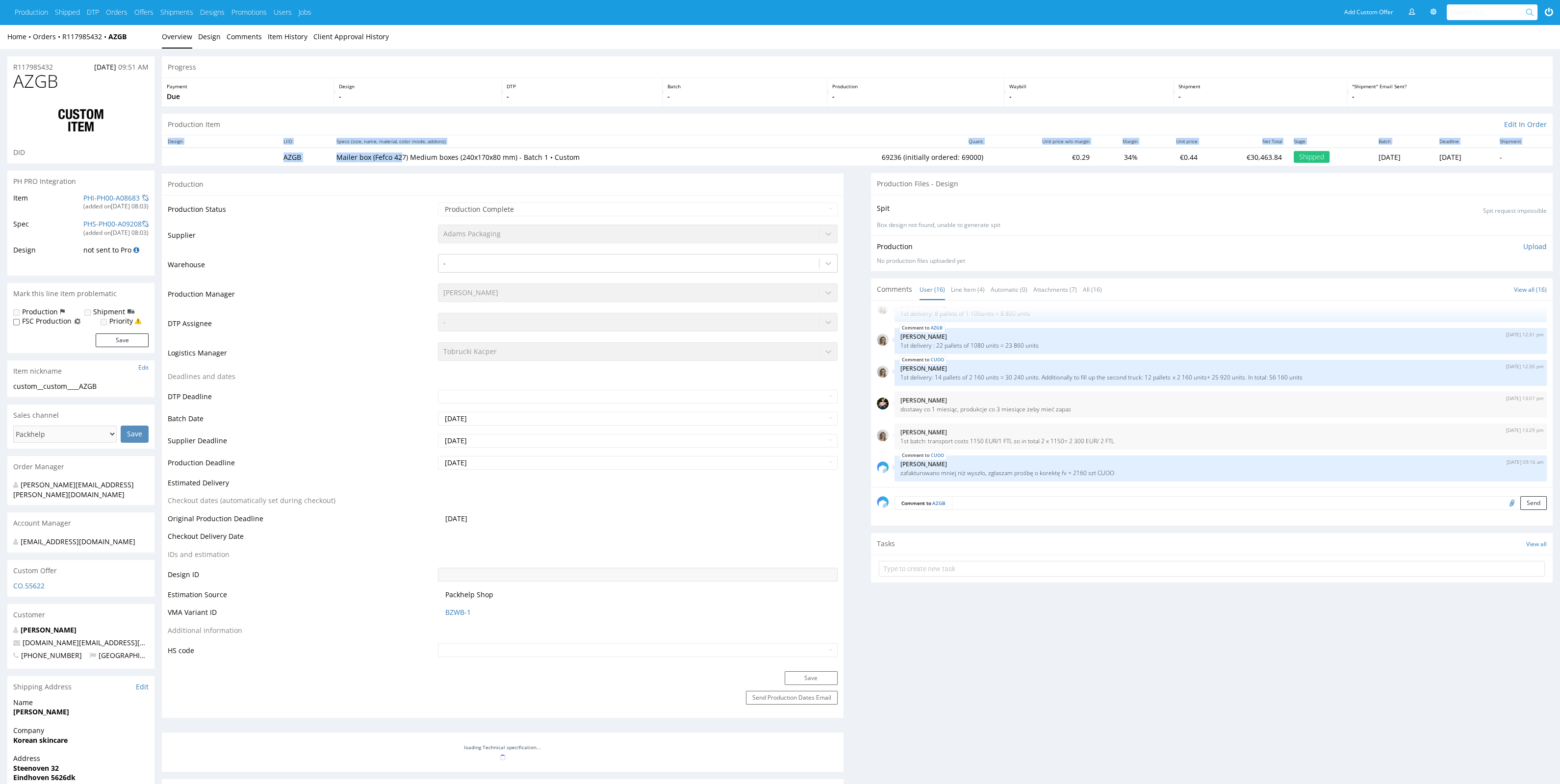
drag, startPoint x: 293, startPoint y: 156, endPoint x: 379, endPoint y: 171, distance: 87.3
click at [372, 173] on div "Production" at bounding box center [502, 184] width 682 height 22
drag, startPoint x: 288, startPoint y: 156, endPoint x: 451, endPoint y: 159, distance: 163.0
click at [451, 159] on tr "AZGB Mailer box (Fefco 427) Medium boxes (240x170x80 mm) - Batch 1 • Custom 692…" at bounding box center [856, 157] width 1390 height 18
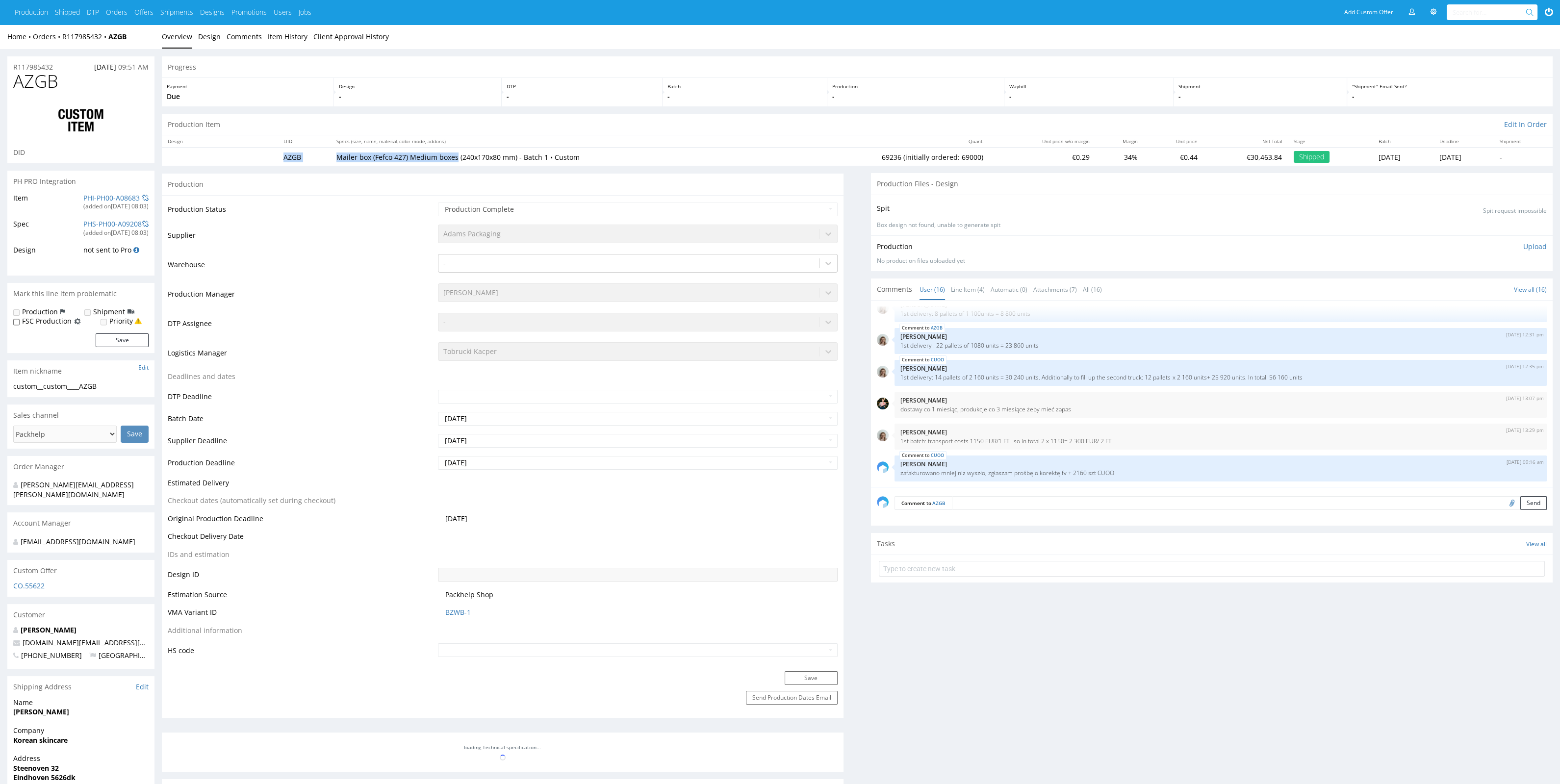
copy tr "AZGB Mailer box (Fefco 427) Medium boxes"
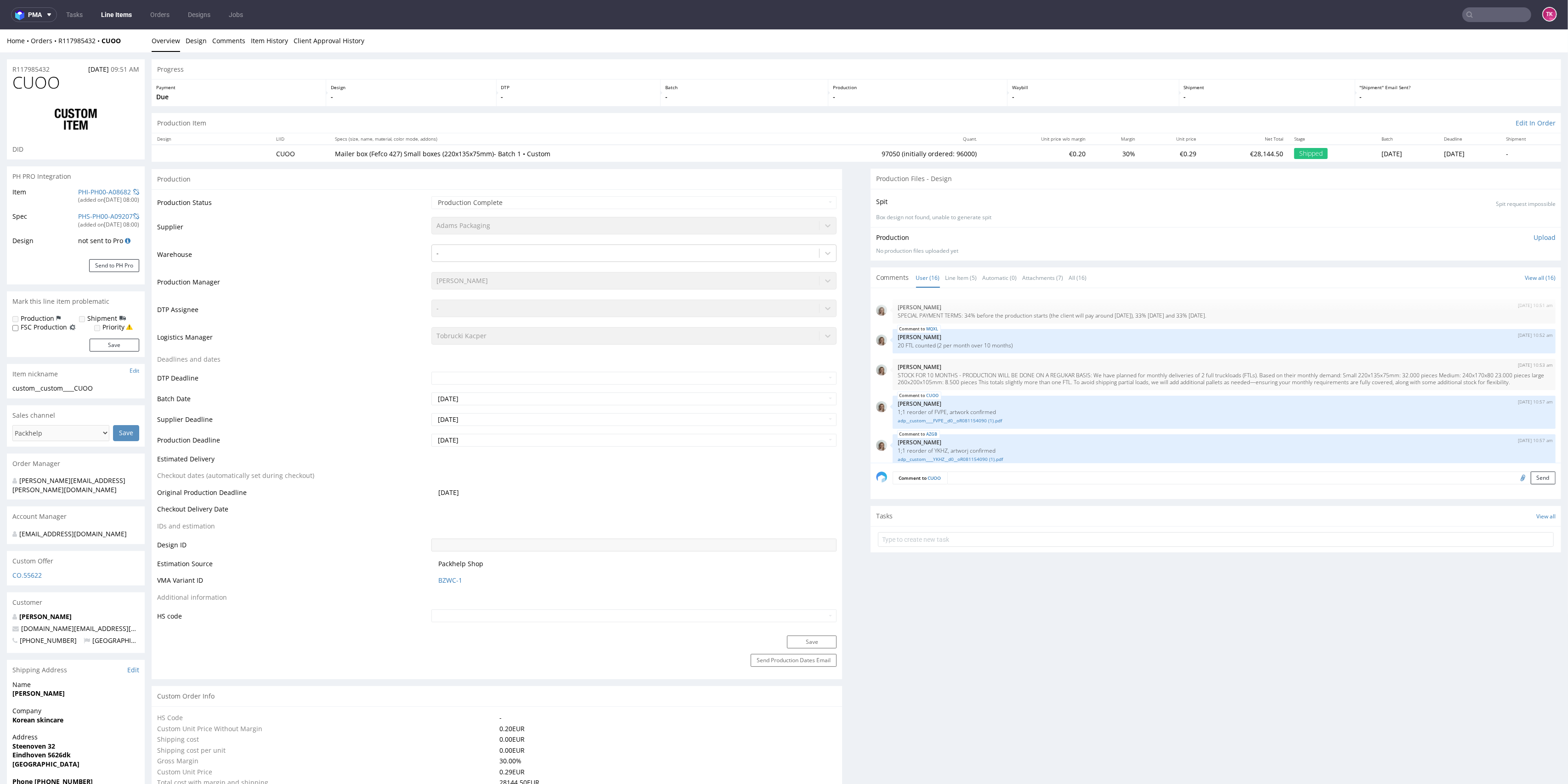
scroll to position [537, 0]
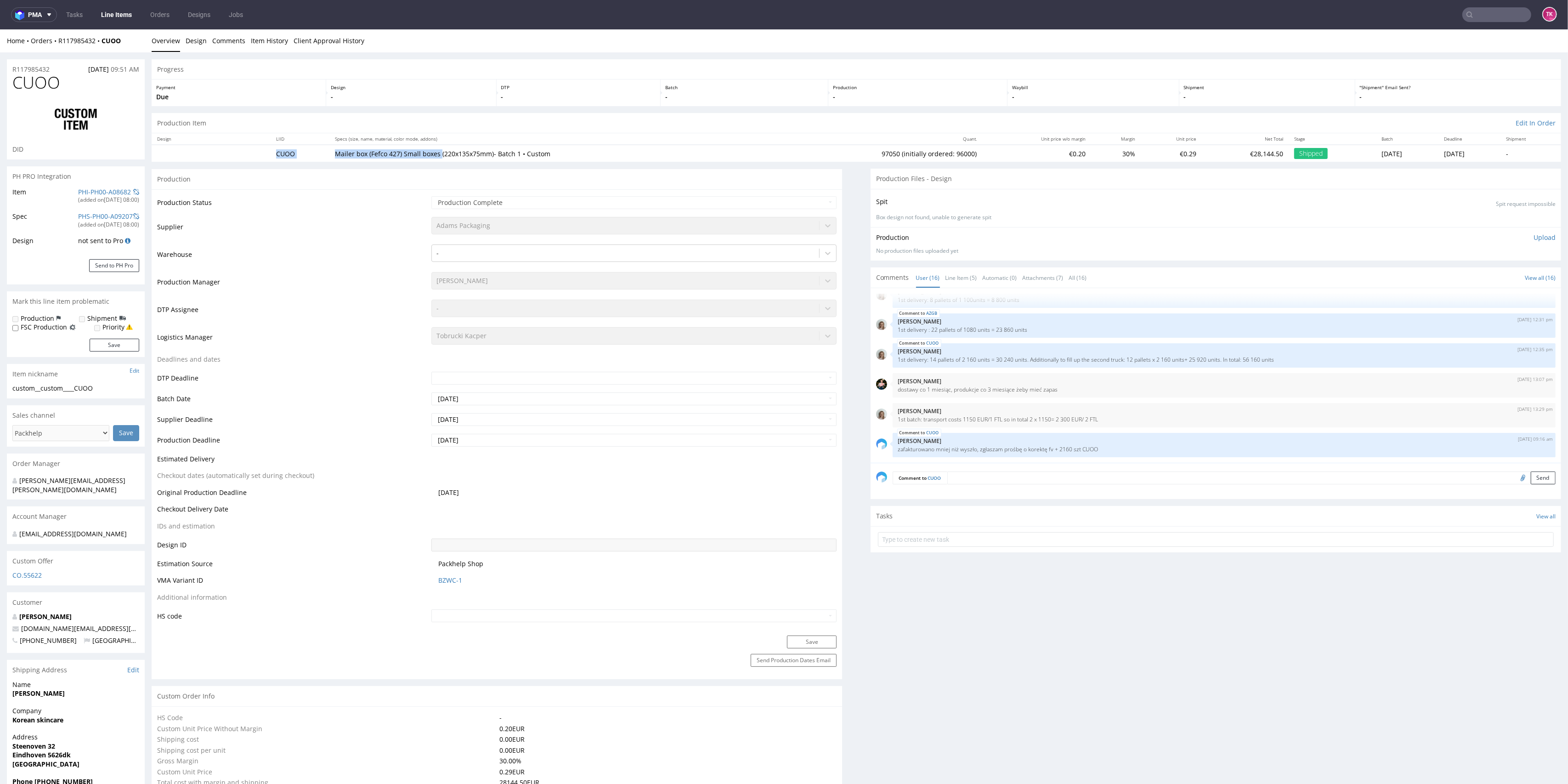
drag, startPoint x: 314, startPoint y: 148, endPoint x: 432, endPoint y: 157, distance: 118.3
click at [432, 157] on tr "CUOO Mailer box (Fefco 427) Small boxes (220x135x75mm)- Batch 1 • Custom 97050 …" at bounding box center [856, 153] width 1410 height 17
copy tr "CUOO Mailer box (Fefco 427) Small boxes"
